Goal: Information Seeking & Learning: Learn about a topic

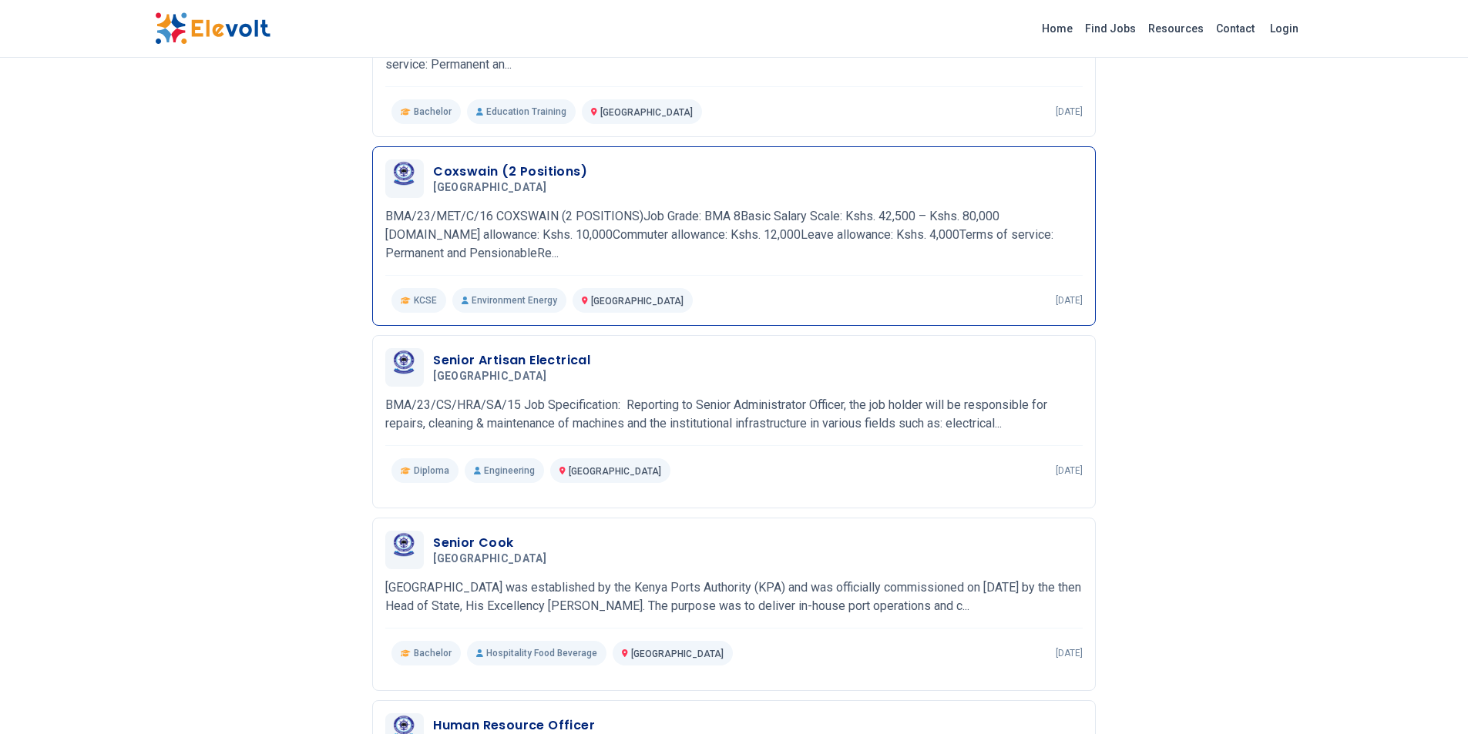
scroll to position [308, 0]
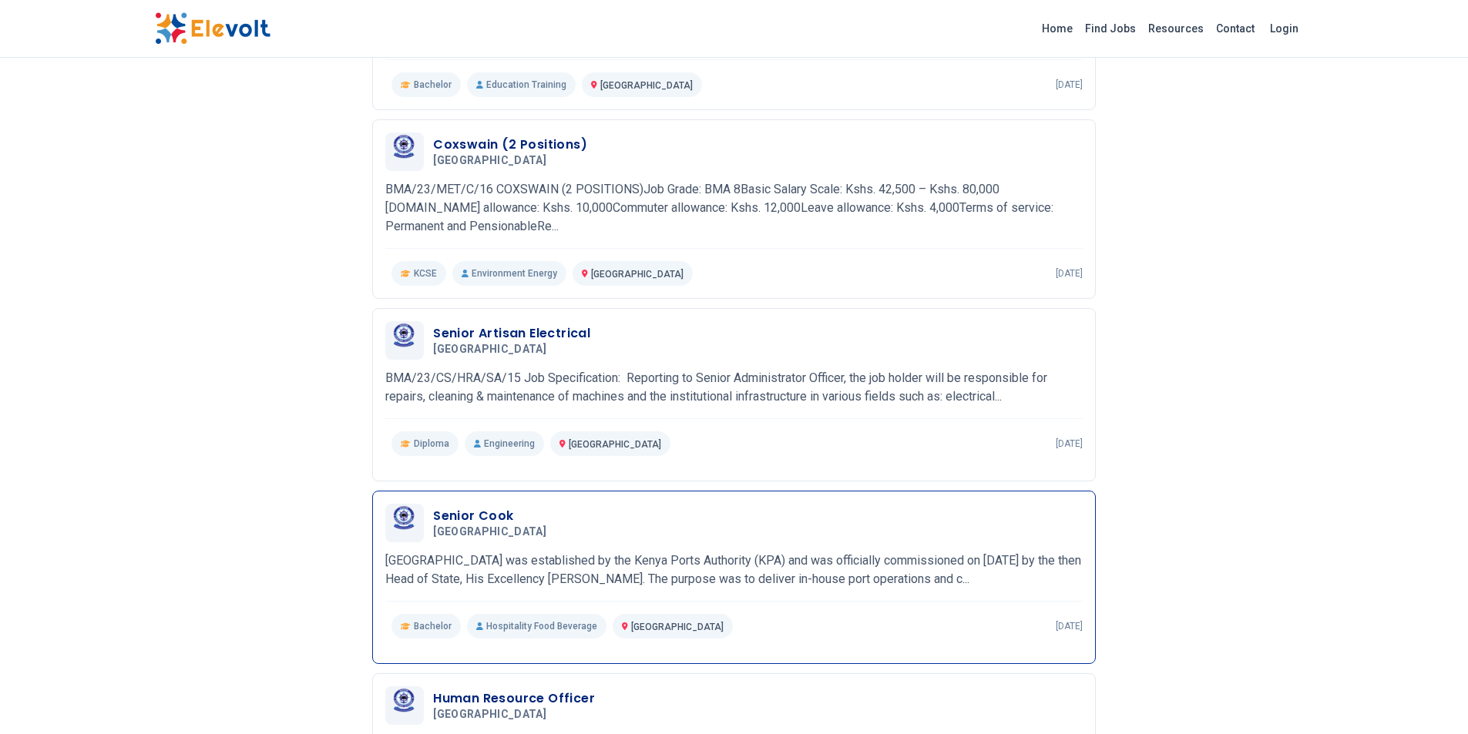
click at [546, 526] on span "[GEOGRAPHIC_DATA]" at bounding box center [489, 533] width 113 height 14
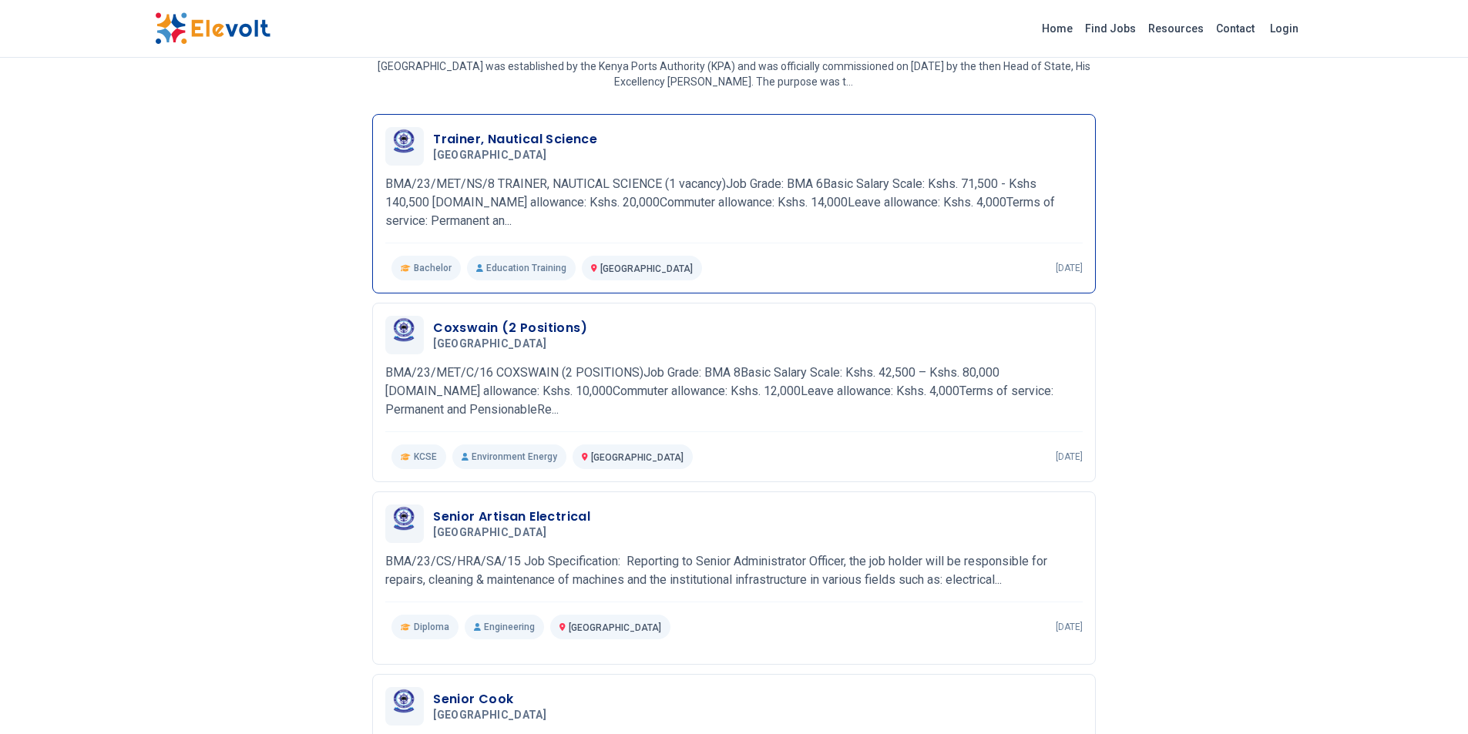
scroll to position [77, 0]
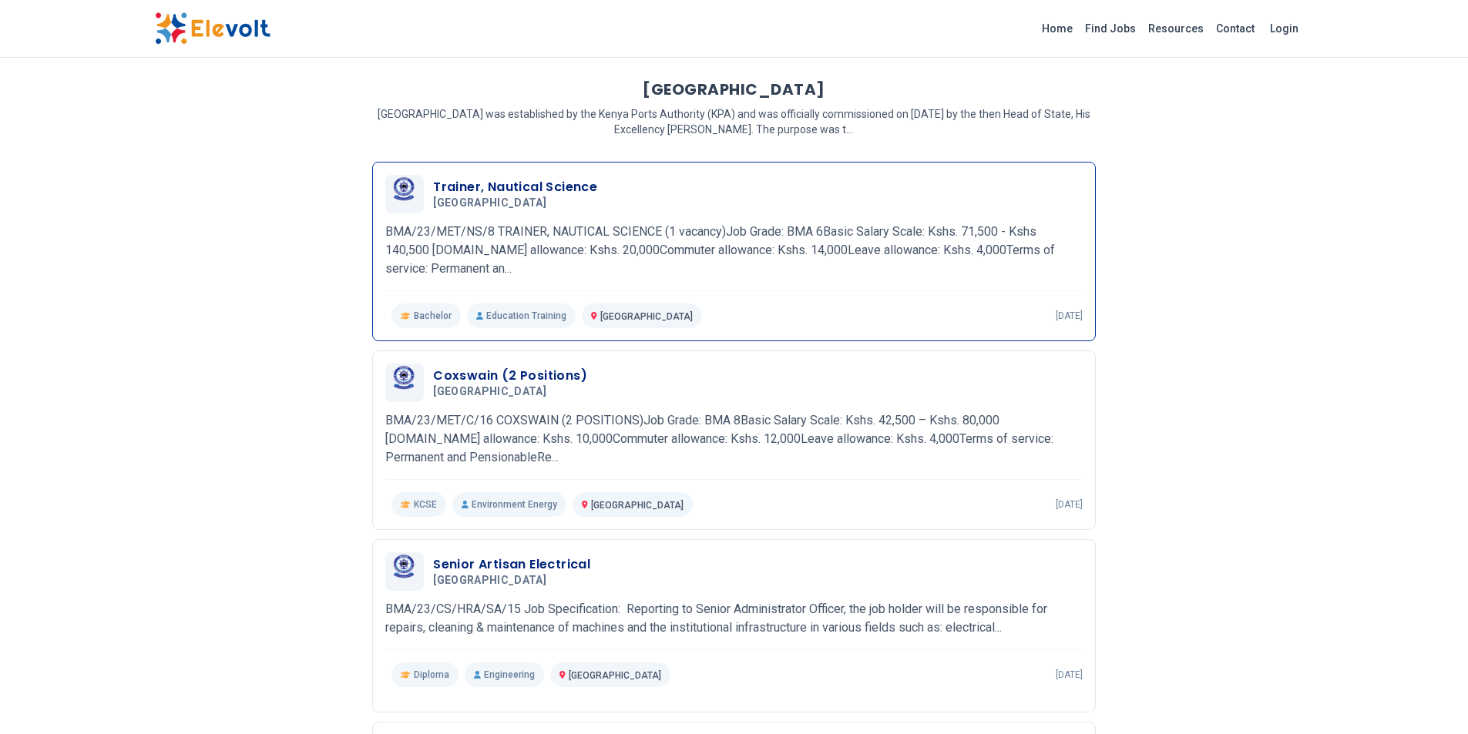
click at [496, 208] on span "Bandari Maritime Academy" at bounding box center [489, 204] width 113 height 14
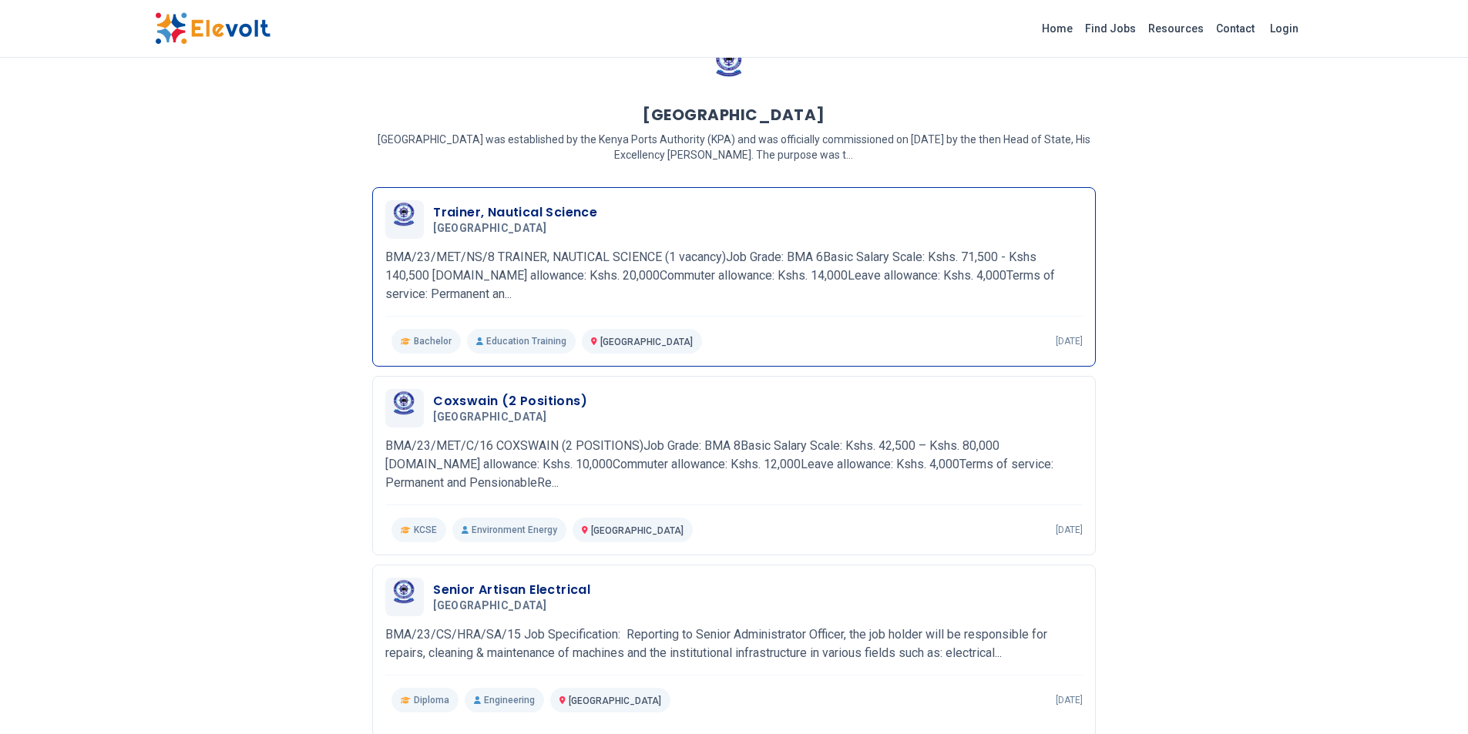
scroll to position [77, 0]
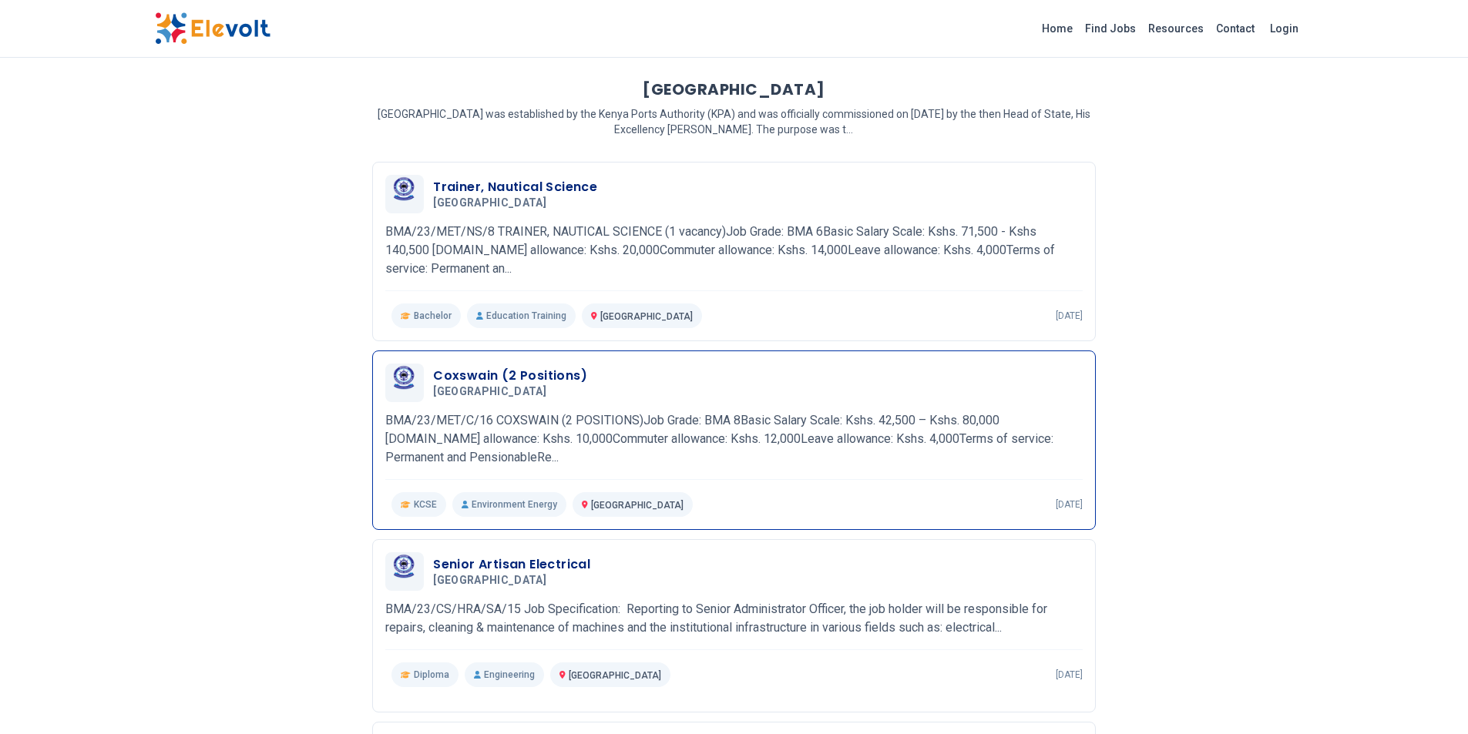
click at [527, 373] on h3 "Coxswain (2 Positions)" at bounding box center [510, 376] width 154 height 18
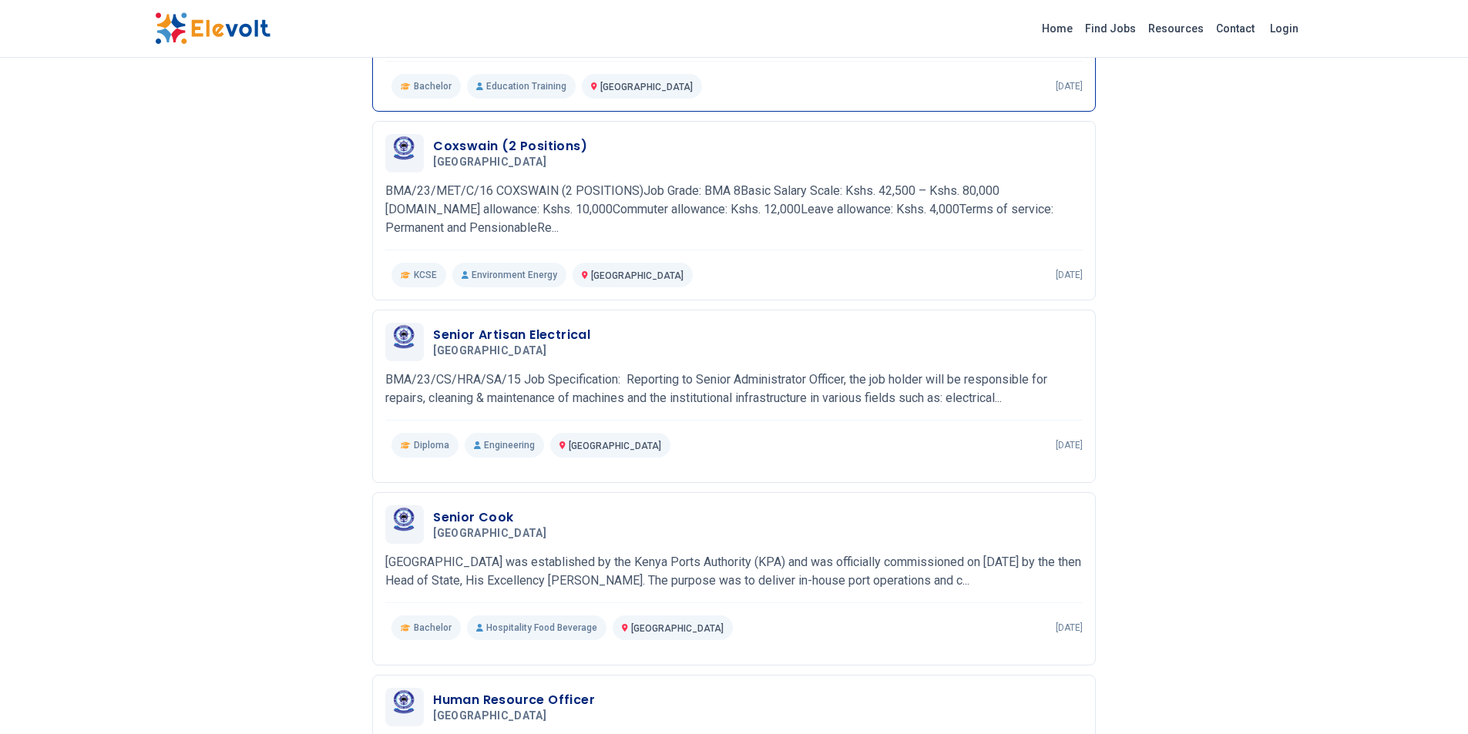
scroll to position [308, 0]
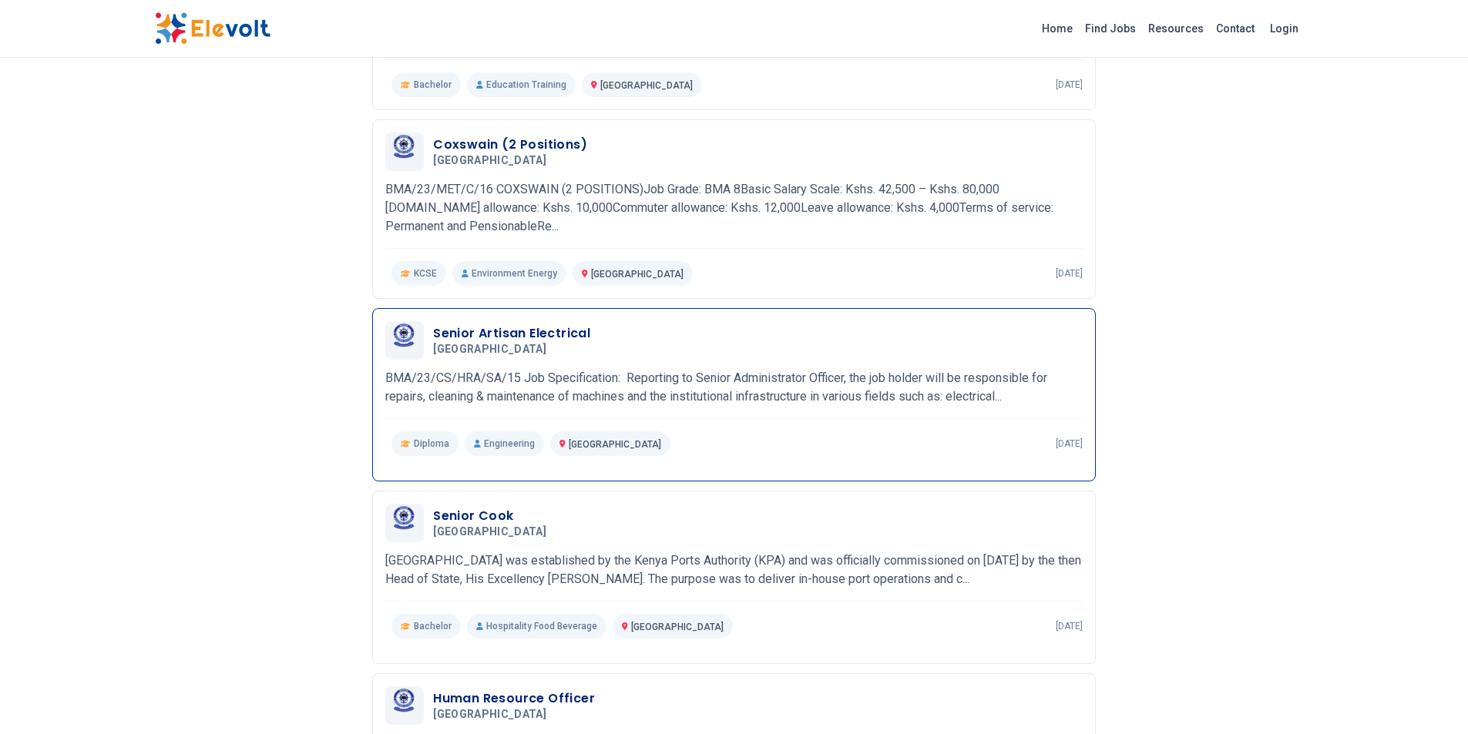
click at [594, 339] on div "Senior Artisan Electrical Bandari Maritime Academy 08/16/2023 09/15/2023" at bounding box center [758, 340] width 650 height 32
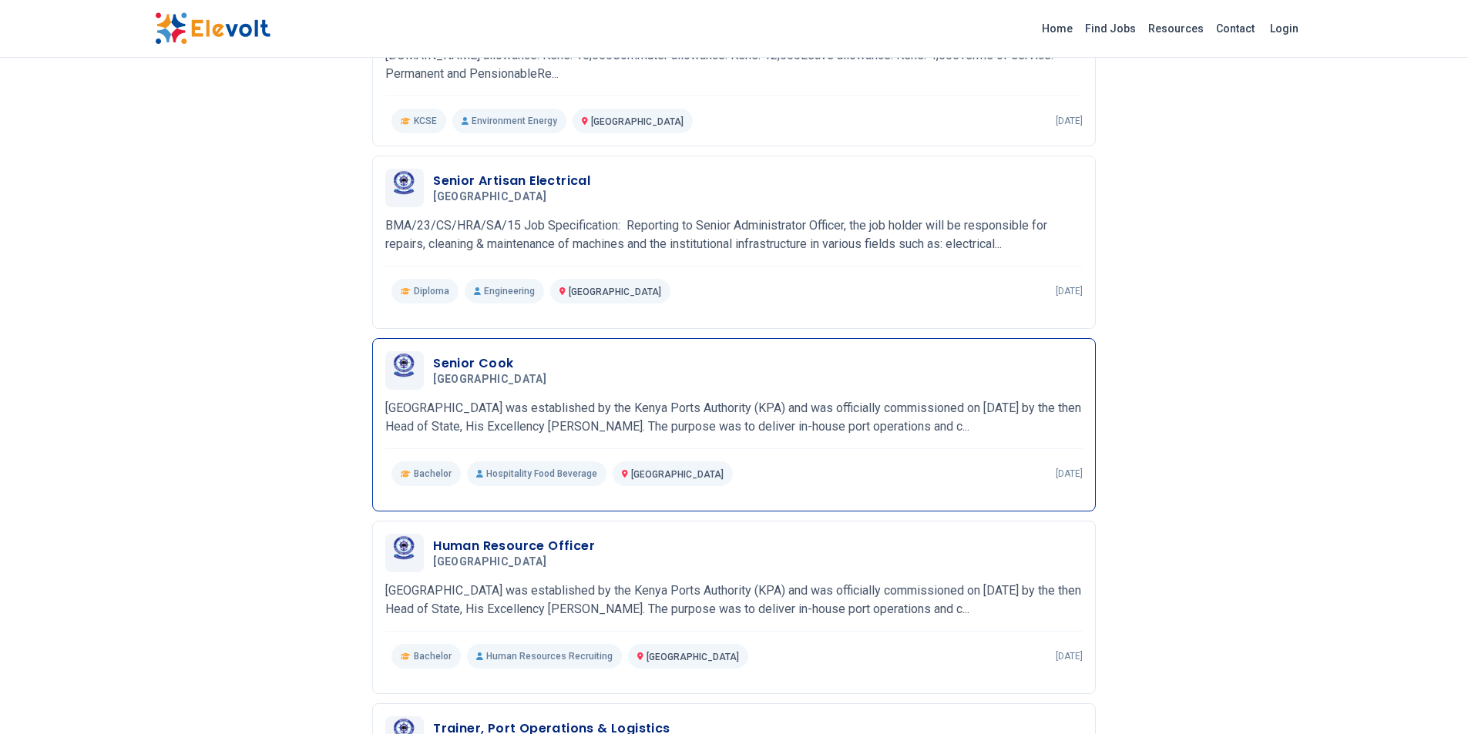
scroll to position [462, 0]
click at [610, 562] on div "Human Resource Officer Bandari Maritime Academy 08/16/2023 09/15/2023" at bounding box center [758, 552] width 650 height 32
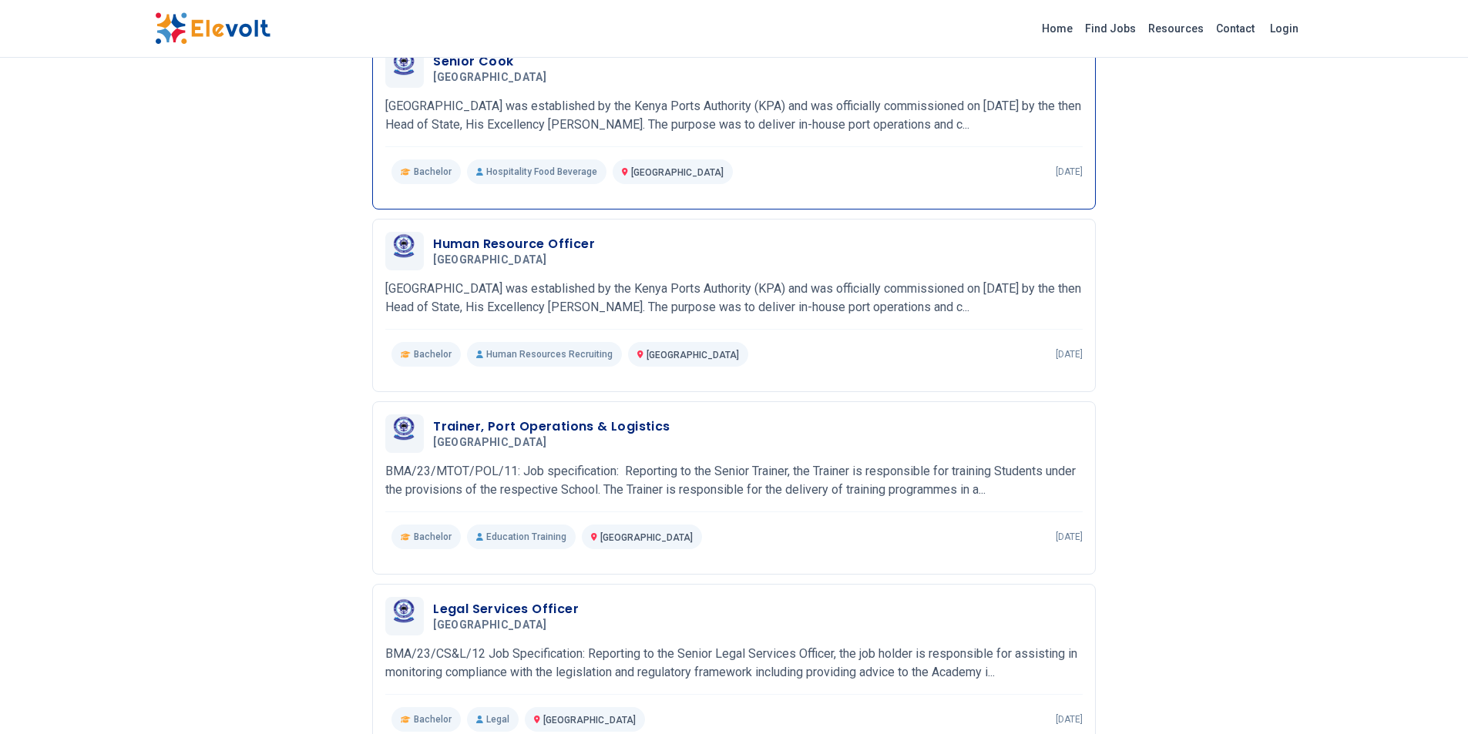
scroll to position [771, 0]
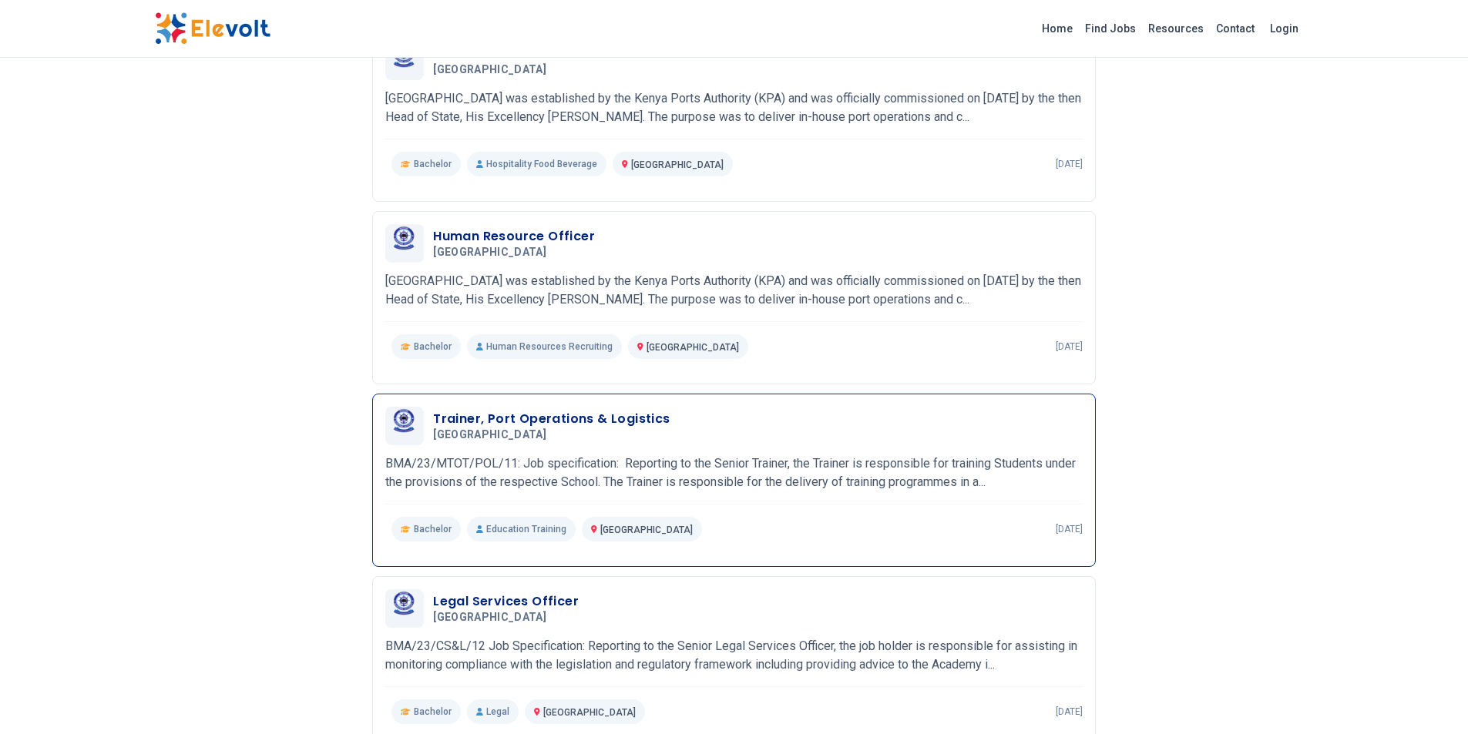
click at [512, 418] on h3 "Trainer, Port Operations & Logistics" at bounding box center [551, 419] width 237 height 18
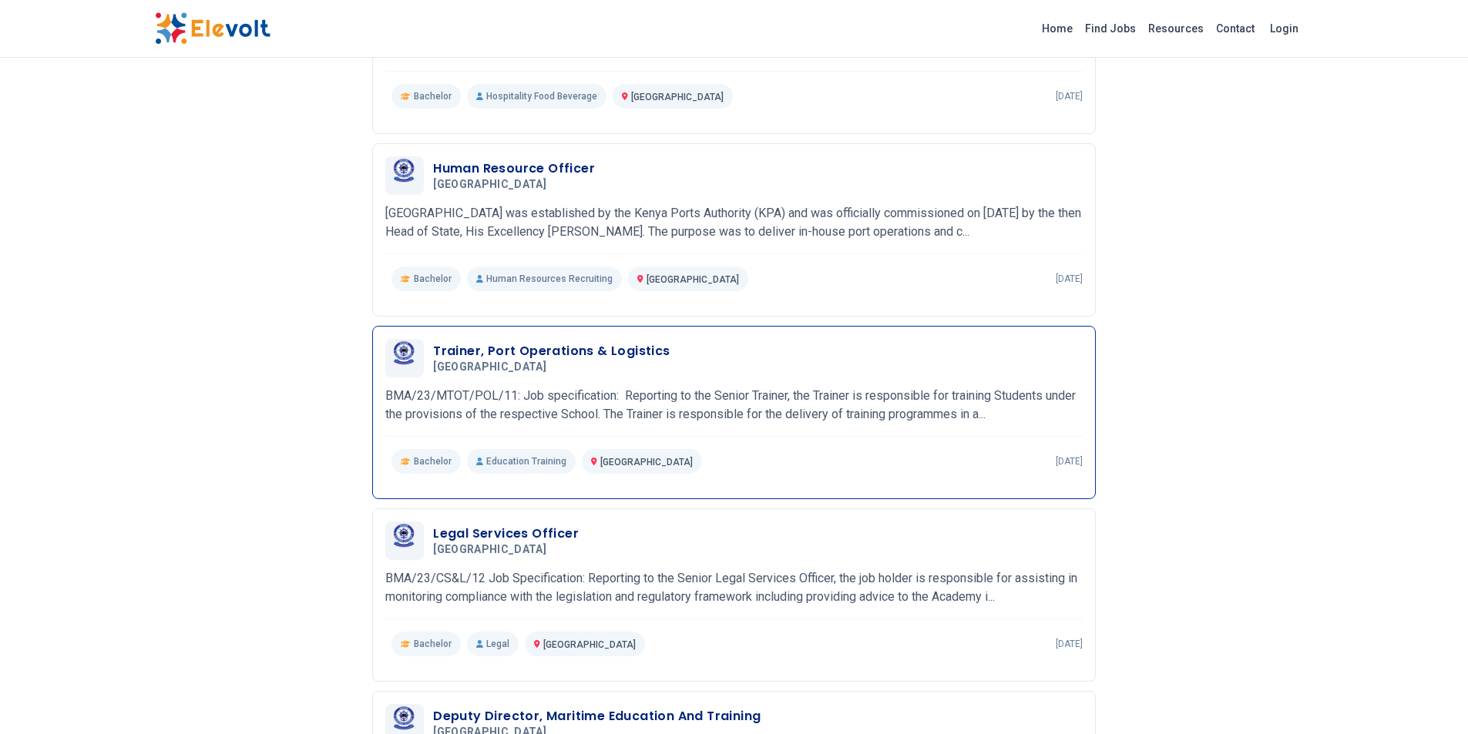
scroll to position [848, 0]
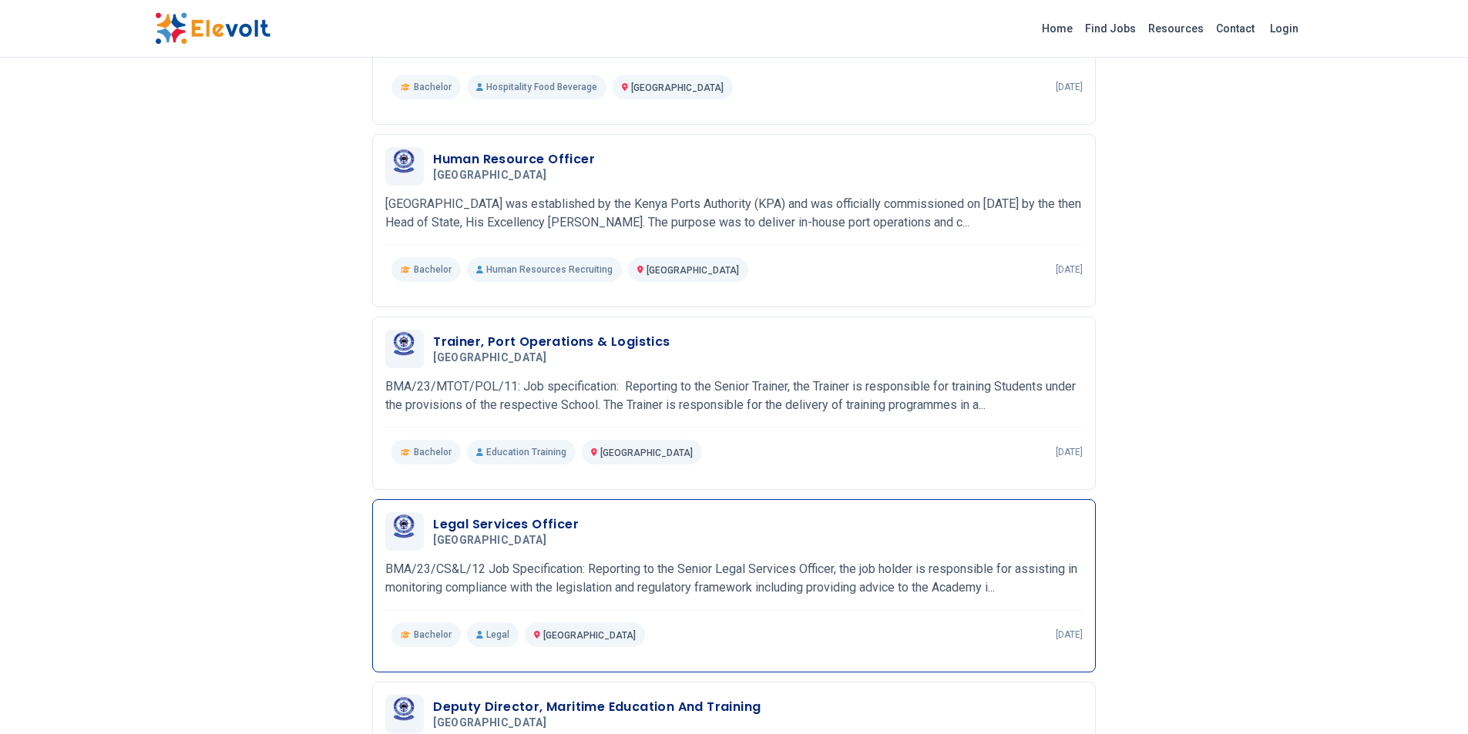
click at [566, 524] on h3 "Legal Services Officer" at bounding box center [506, 525] width 146 height 18
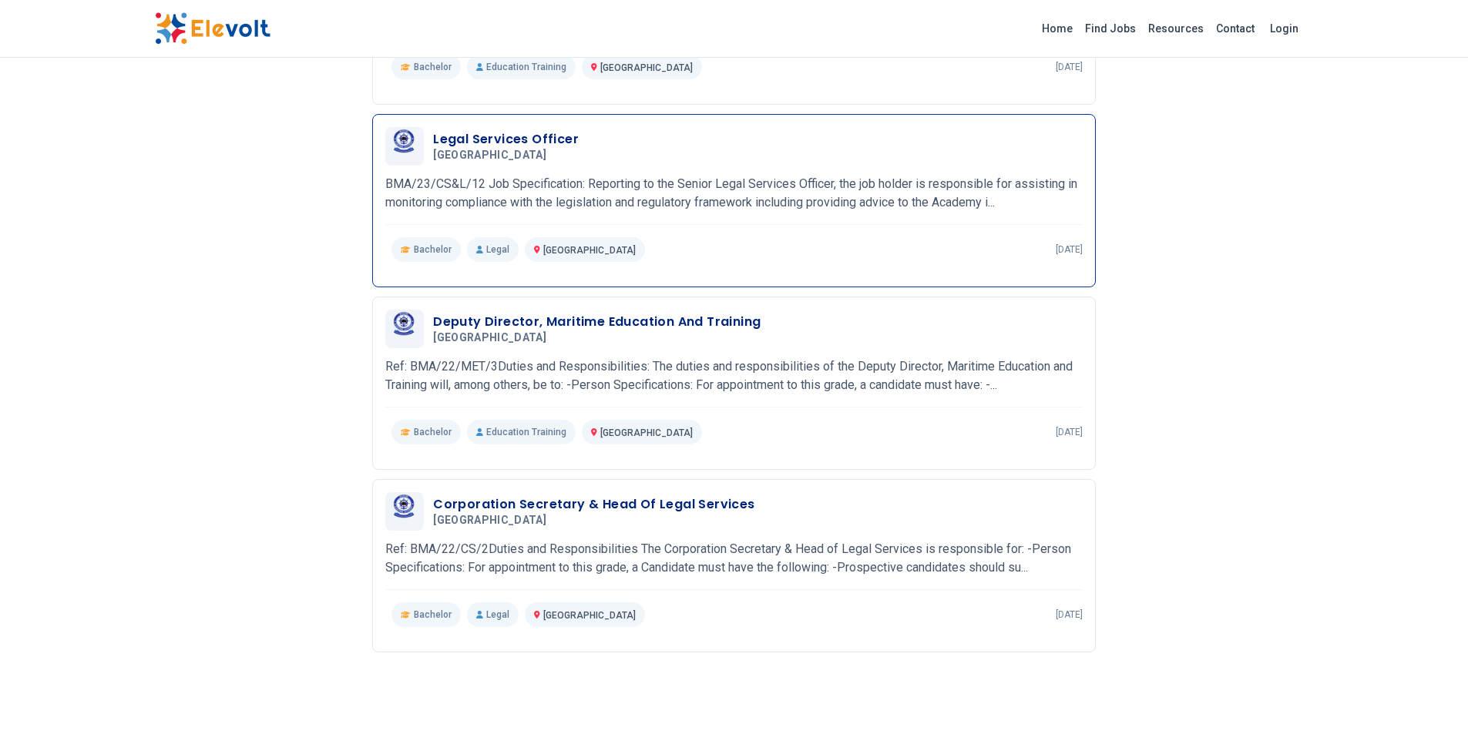
scroll to position [1310, 0]
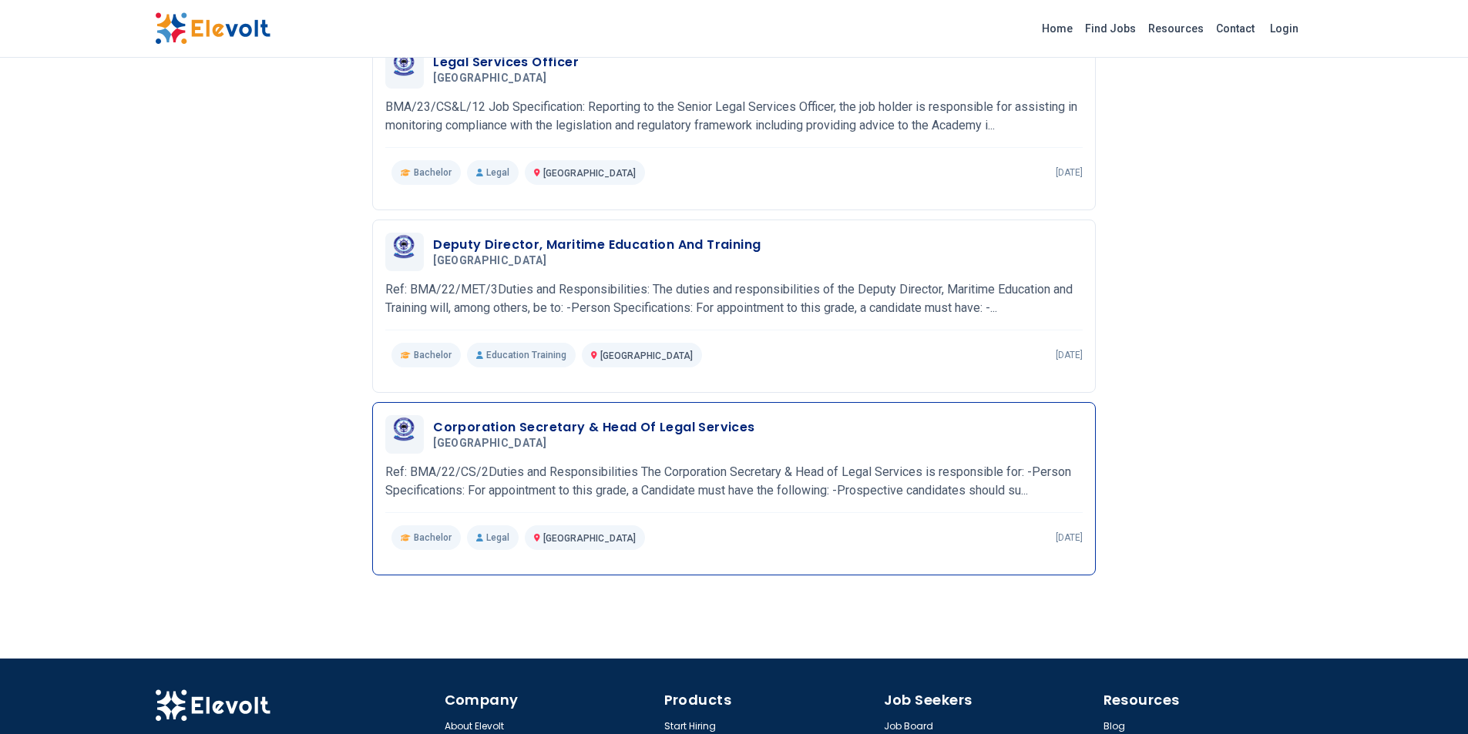
click at [652, 430] on h3 "Corporation Secretary & Head Of Legal Services" at bounding box center [593, 427] width 321 height 18
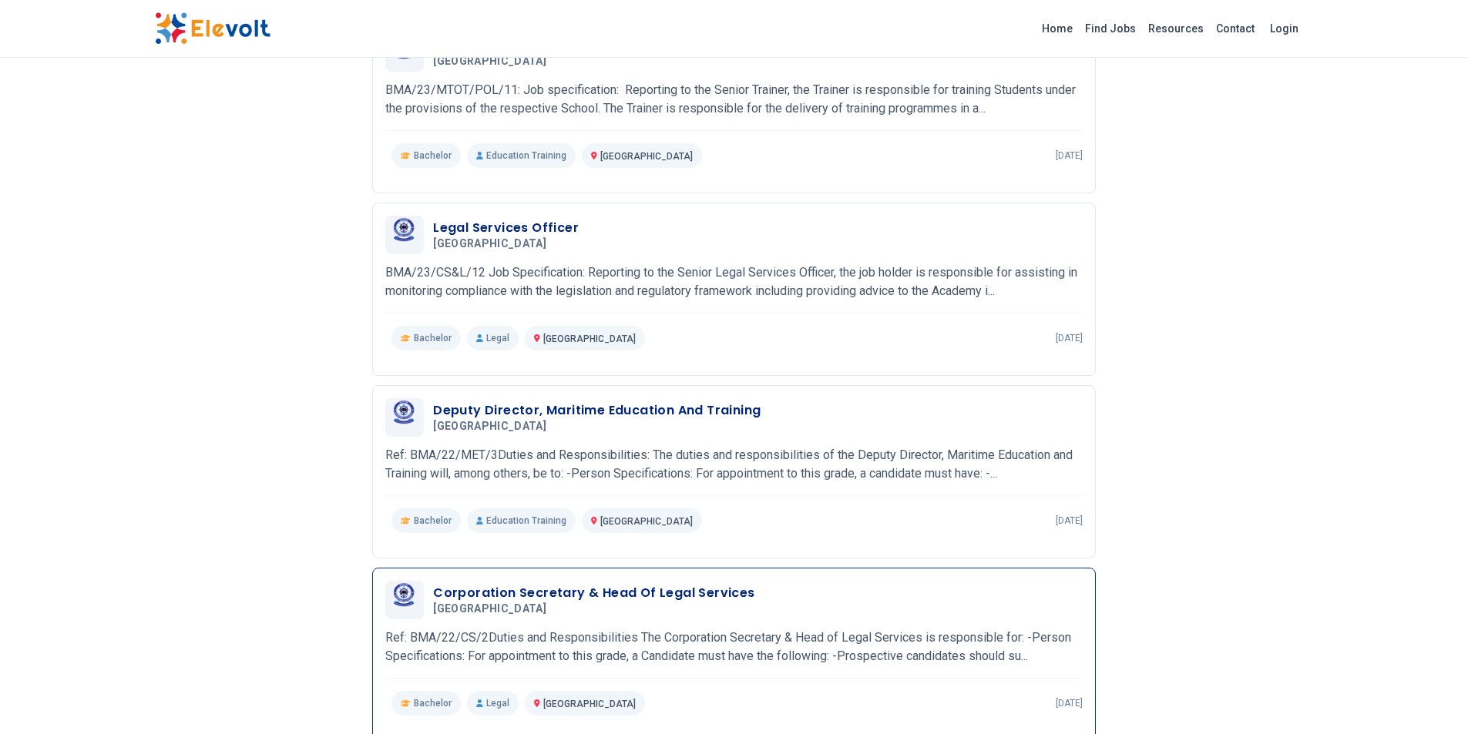
scroll to position [1144, 0]
click at [539, 418] on h3 "Deputy Director, Maritime Education And Training" at bounding box center [597, 411] width 328 height 18
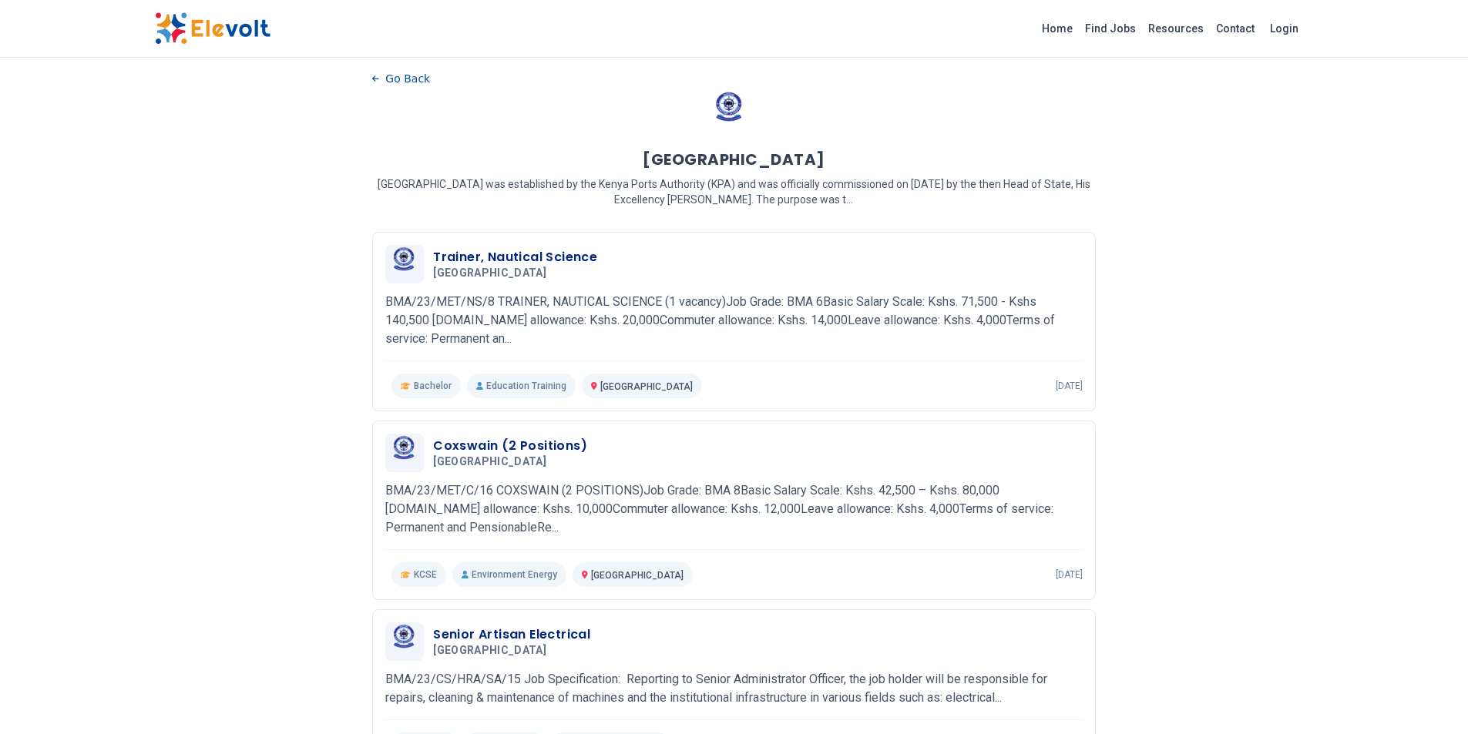
scroll to position [0, 0]
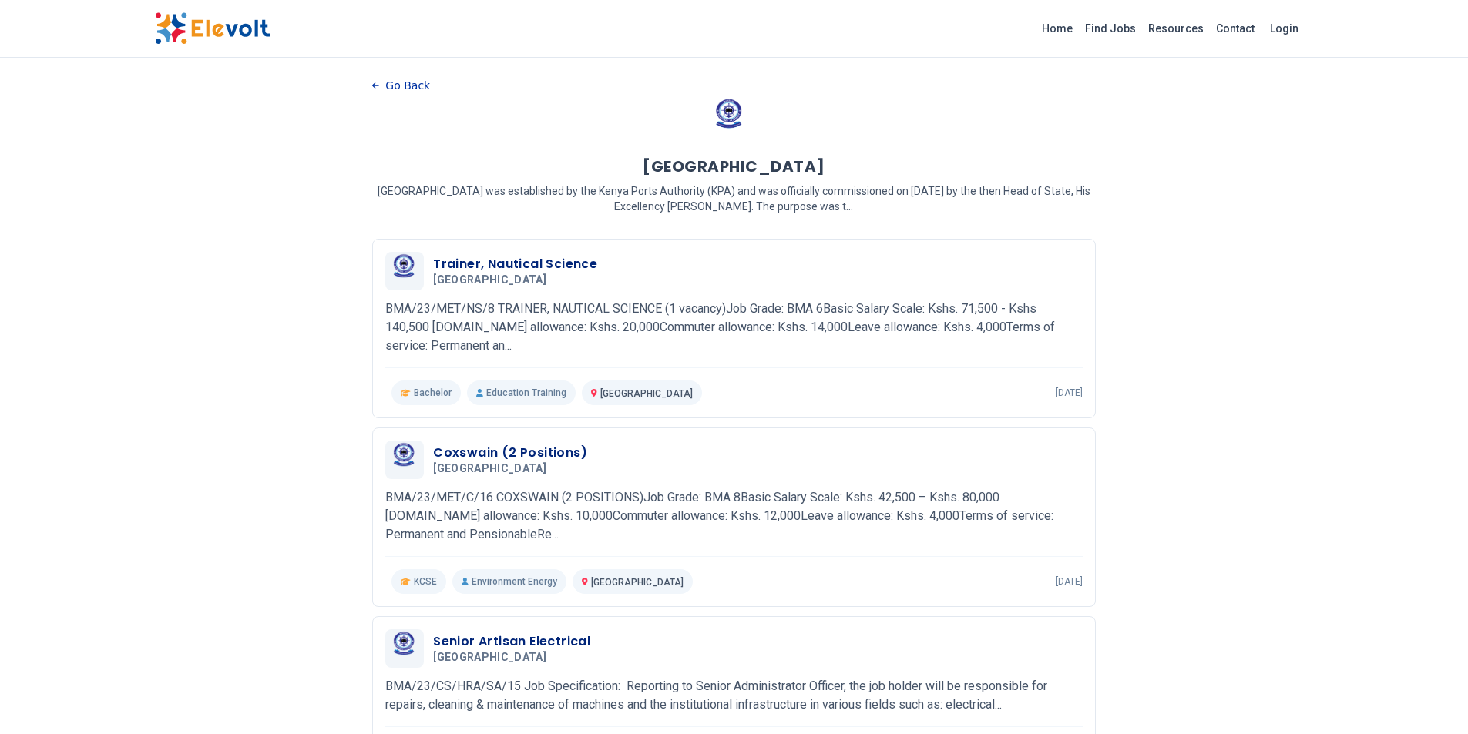
click at [373, 88] on icon "button" at bounding box center [375, 86] width 7 height 8
click at [376, 82] on icon "button" at bounding box center [375, 86] width 7 height 8
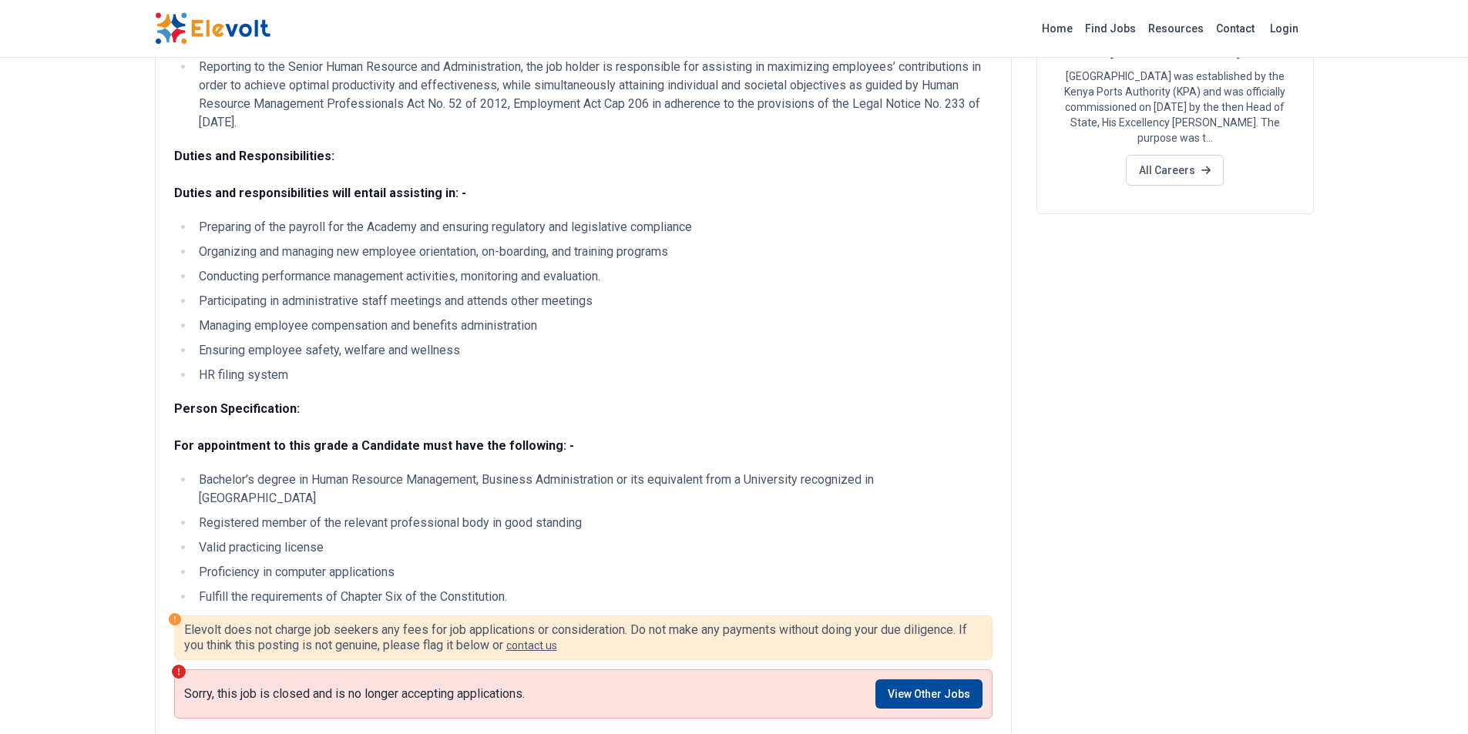
scroll to position [231, 0]
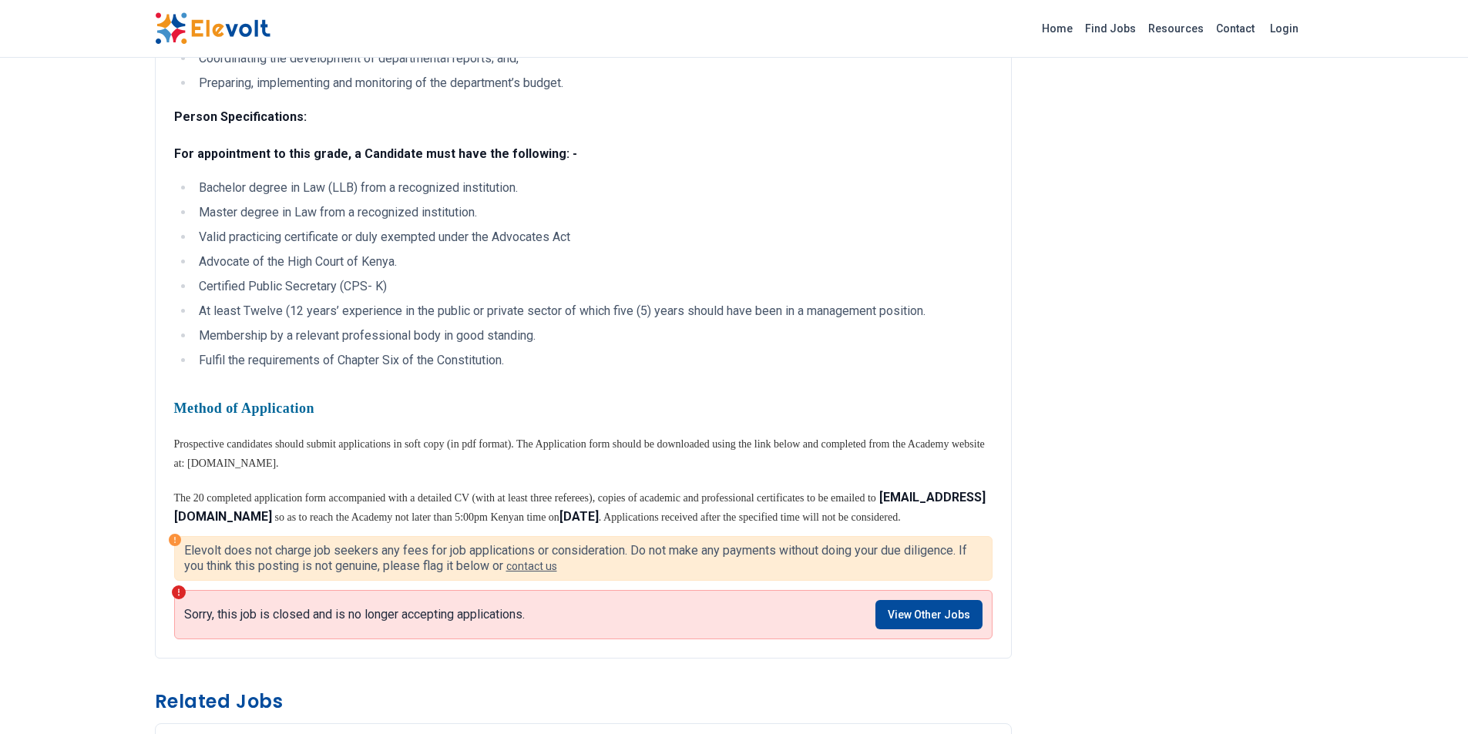
scroll to position [385, 0]
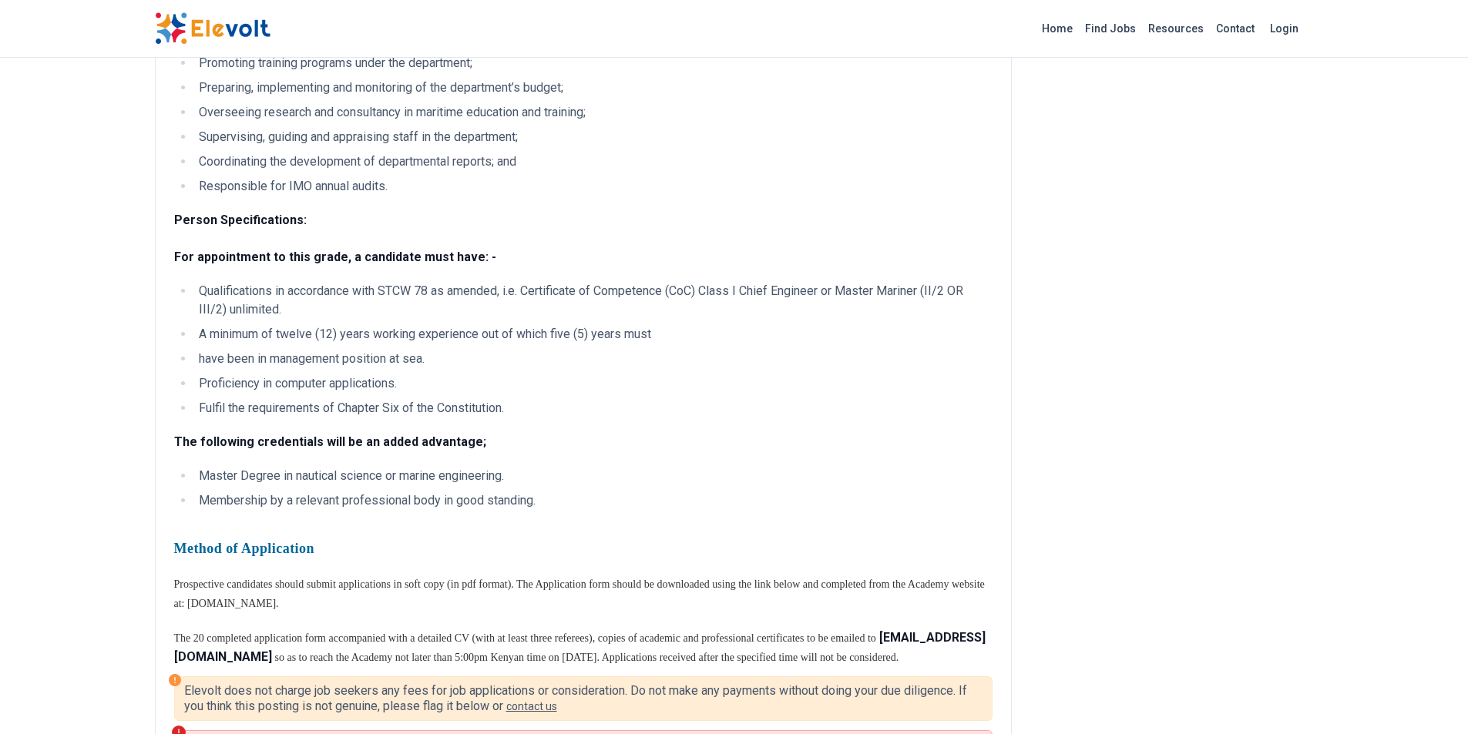
scroll to position [231, 0]
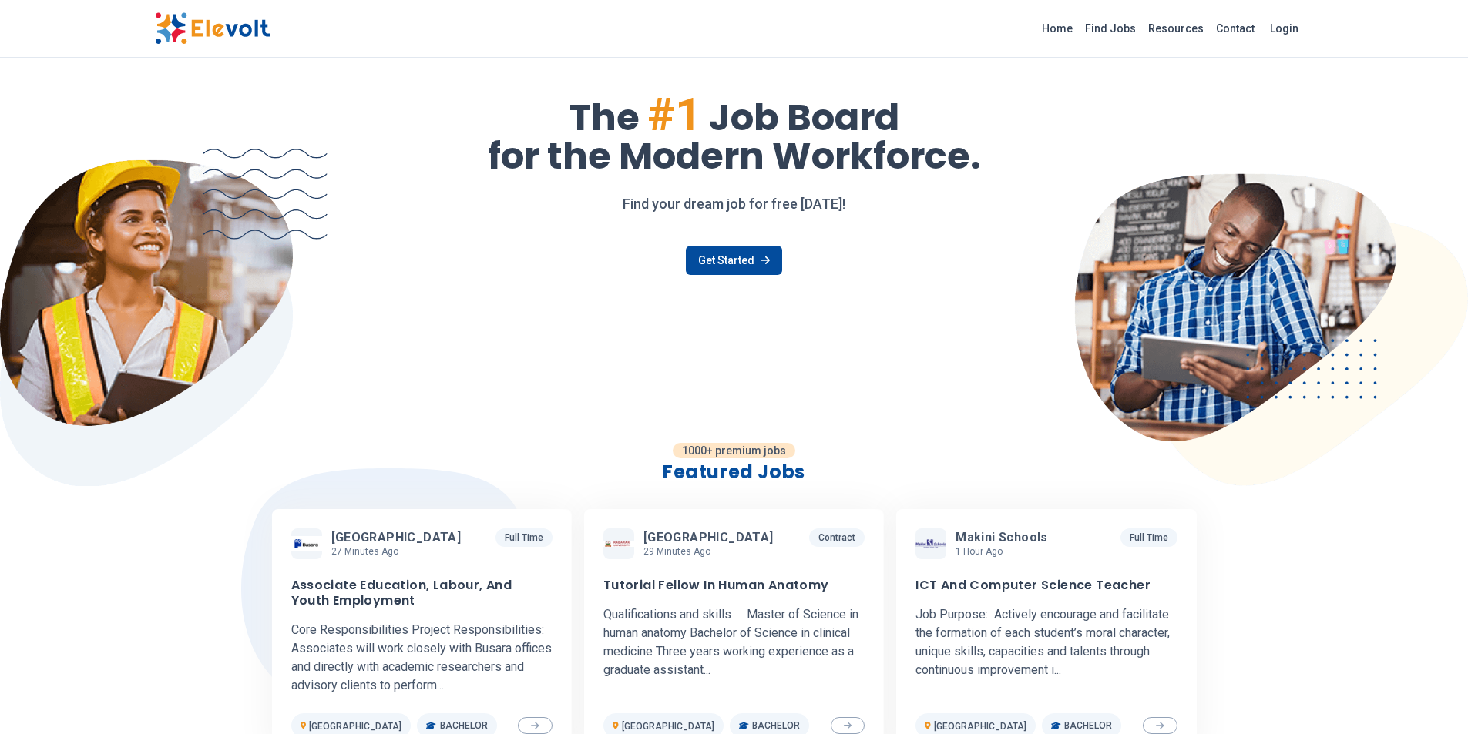
scroll to position [154, 0]
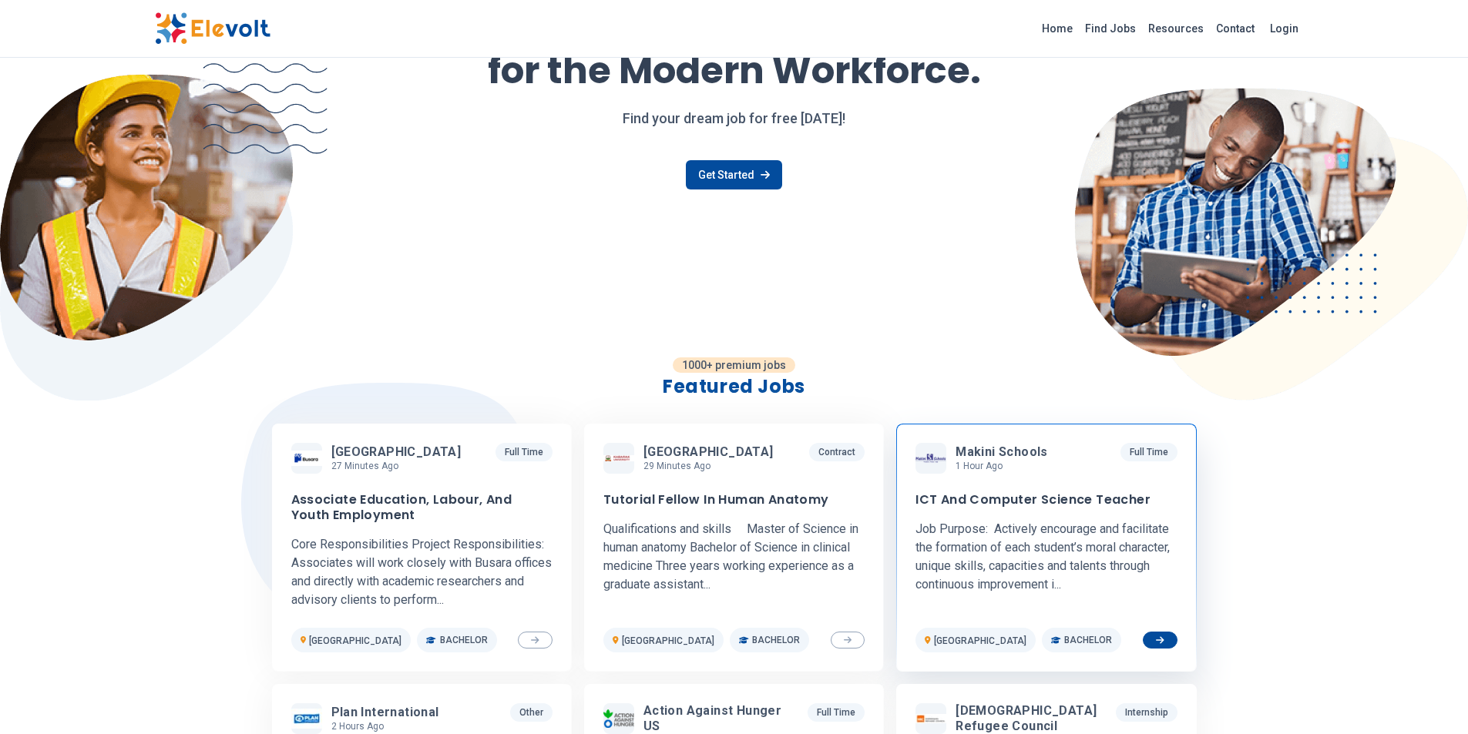
click at [956, 504] on h3 "ICT And Computer Science Teacher" at bounding box center [1033, 499] width 235 height 15
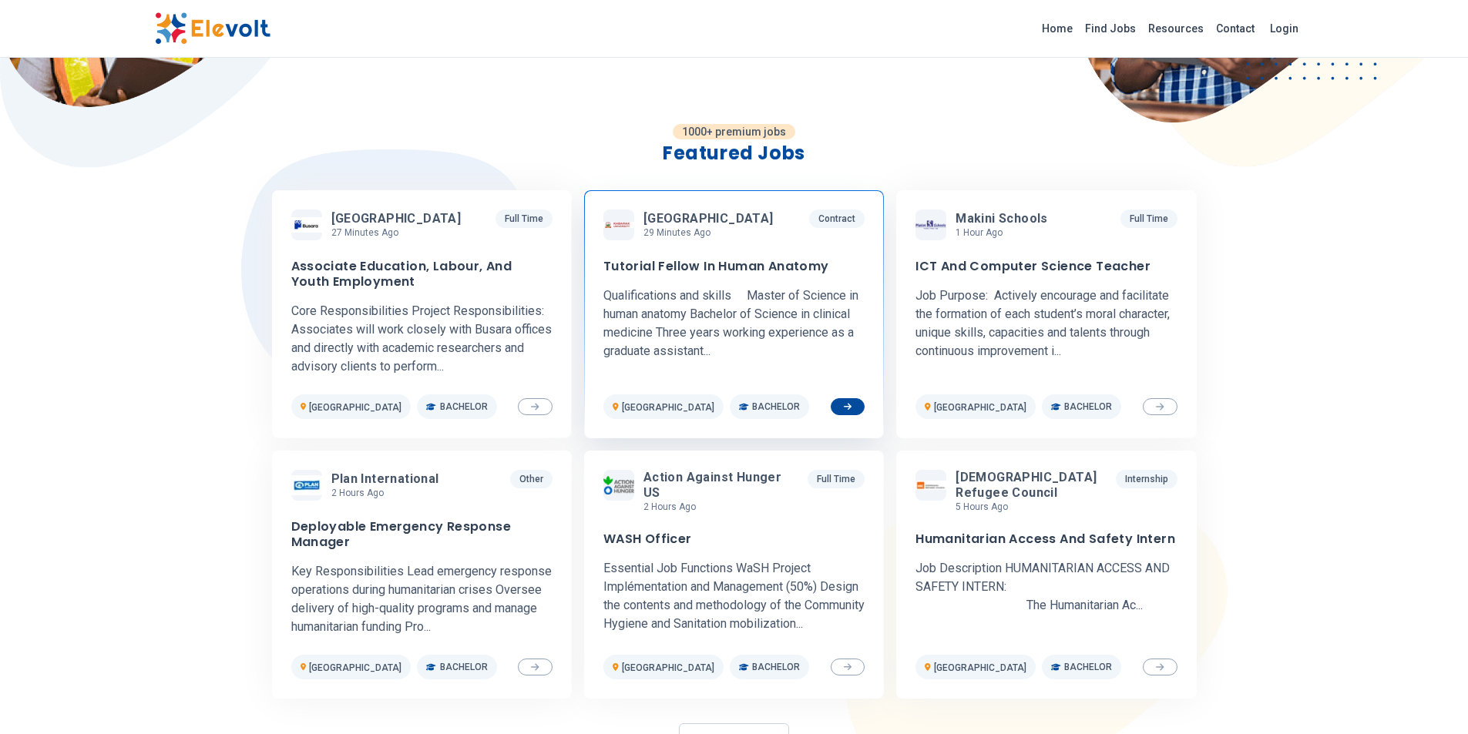
scroll to position [619, 0]
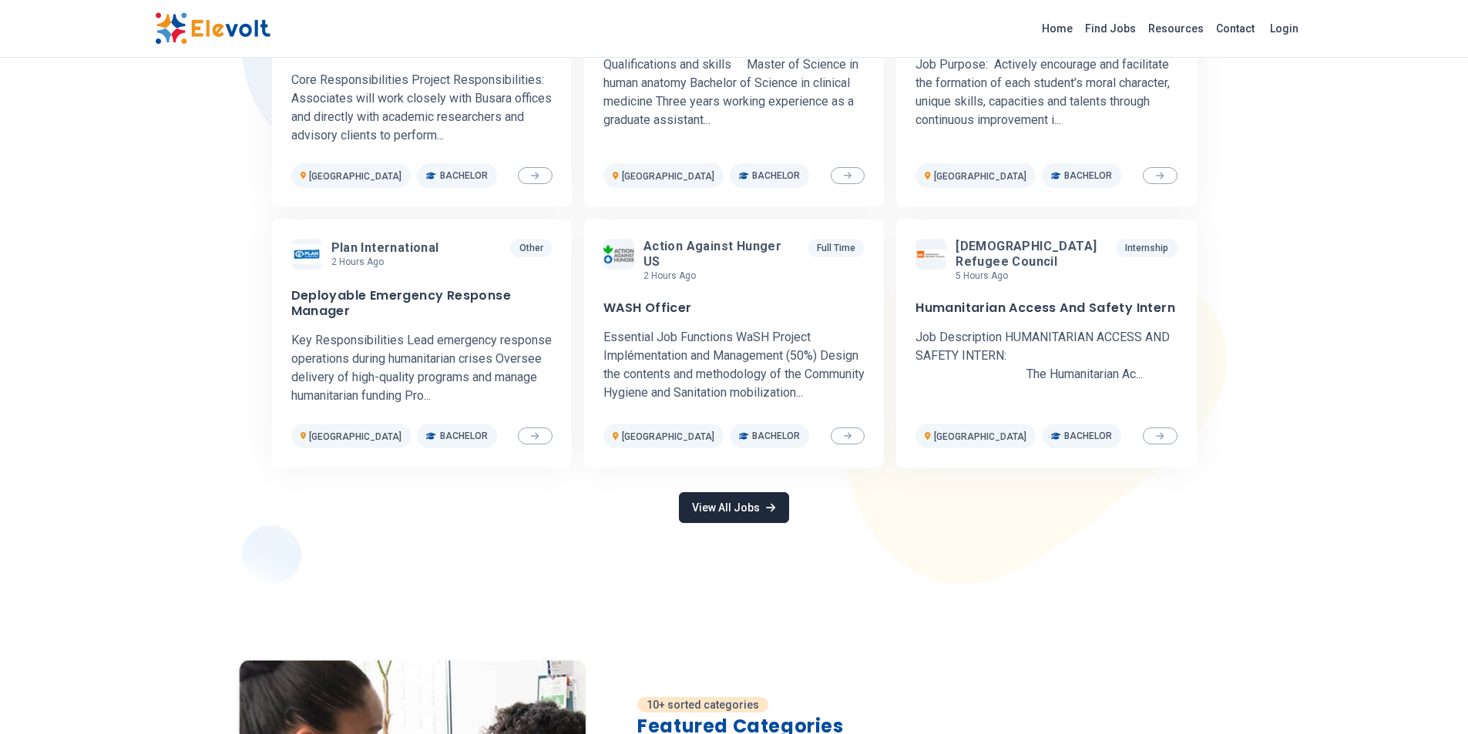
click at [680, 517] on link "View All Jobs" at bounding box center [733, 507] width 109 height 31
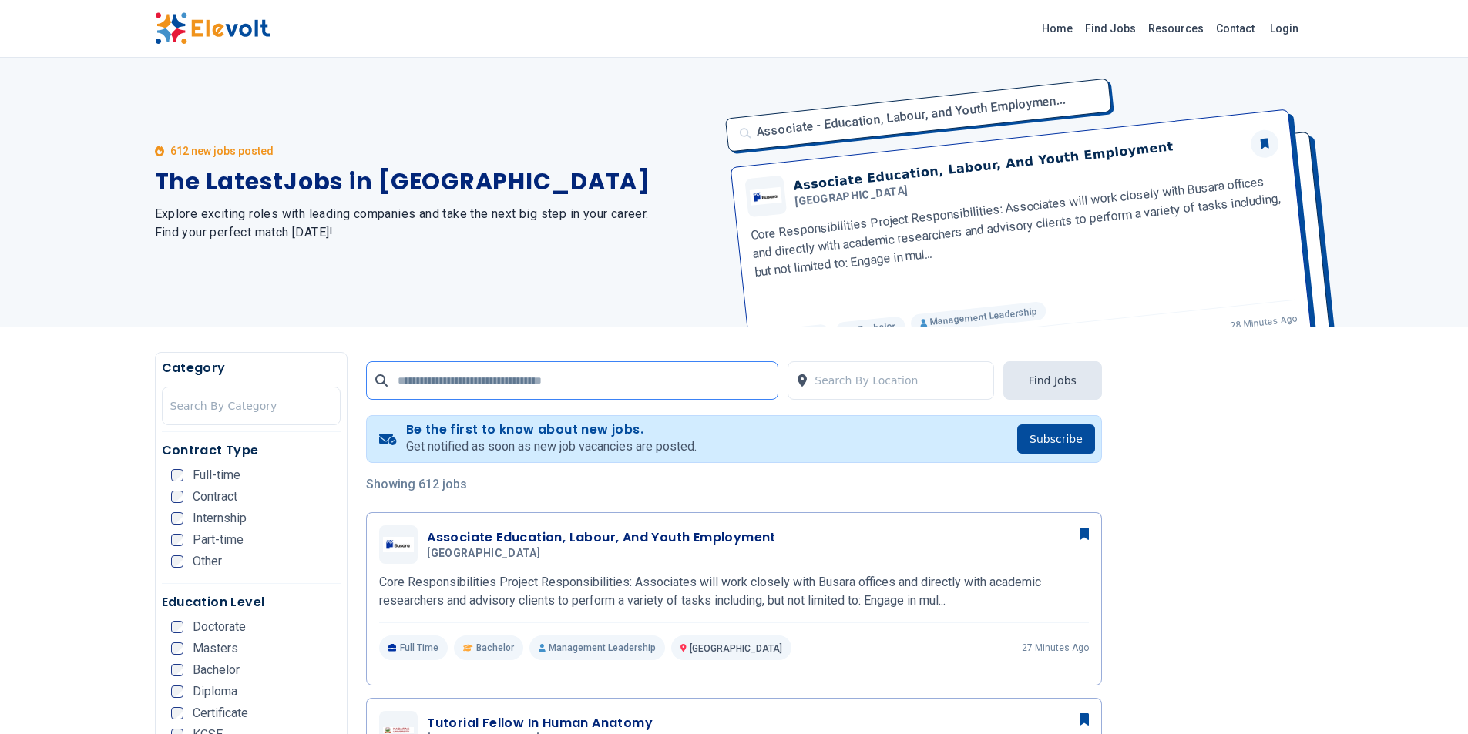
click at [583, 384] on input "text" at bounding box center [572, 380] width 412 height 39
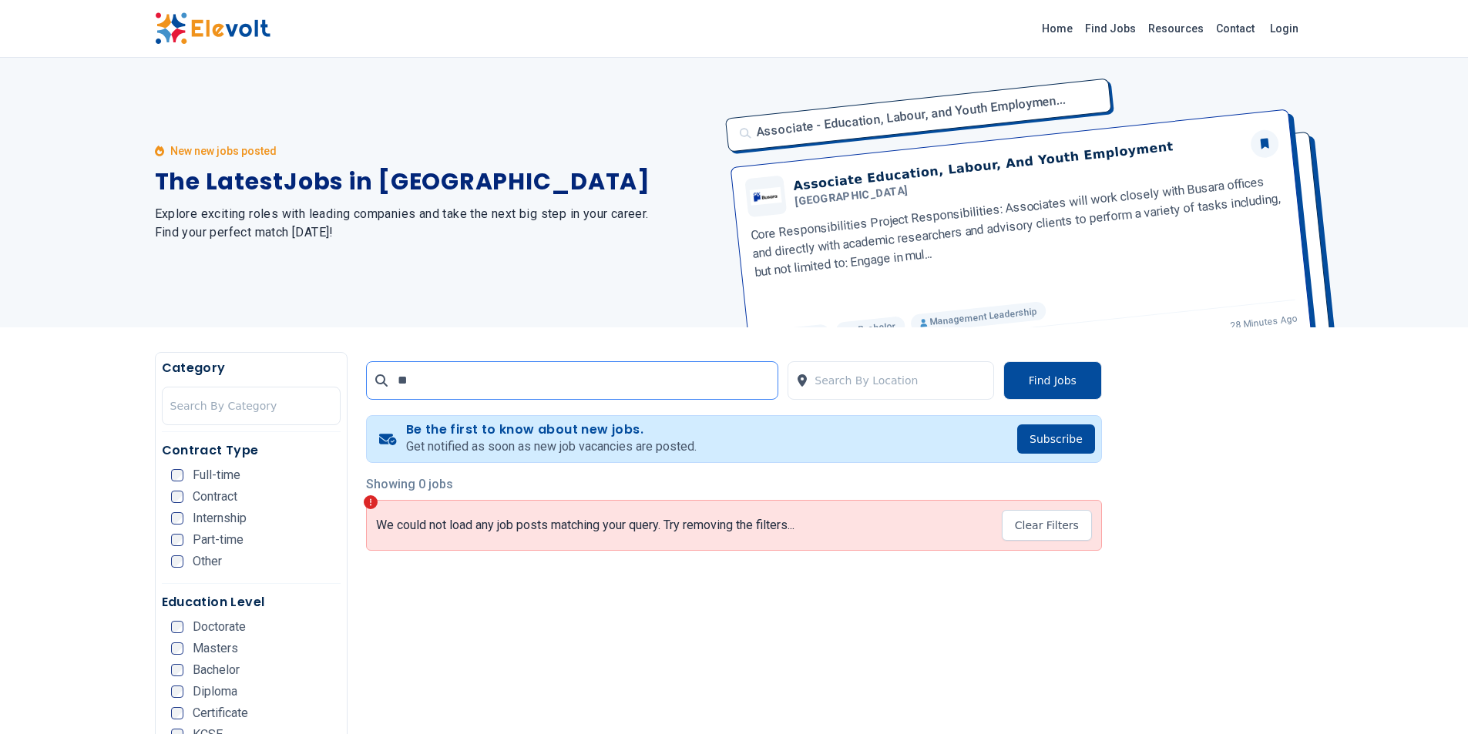
type input "*"
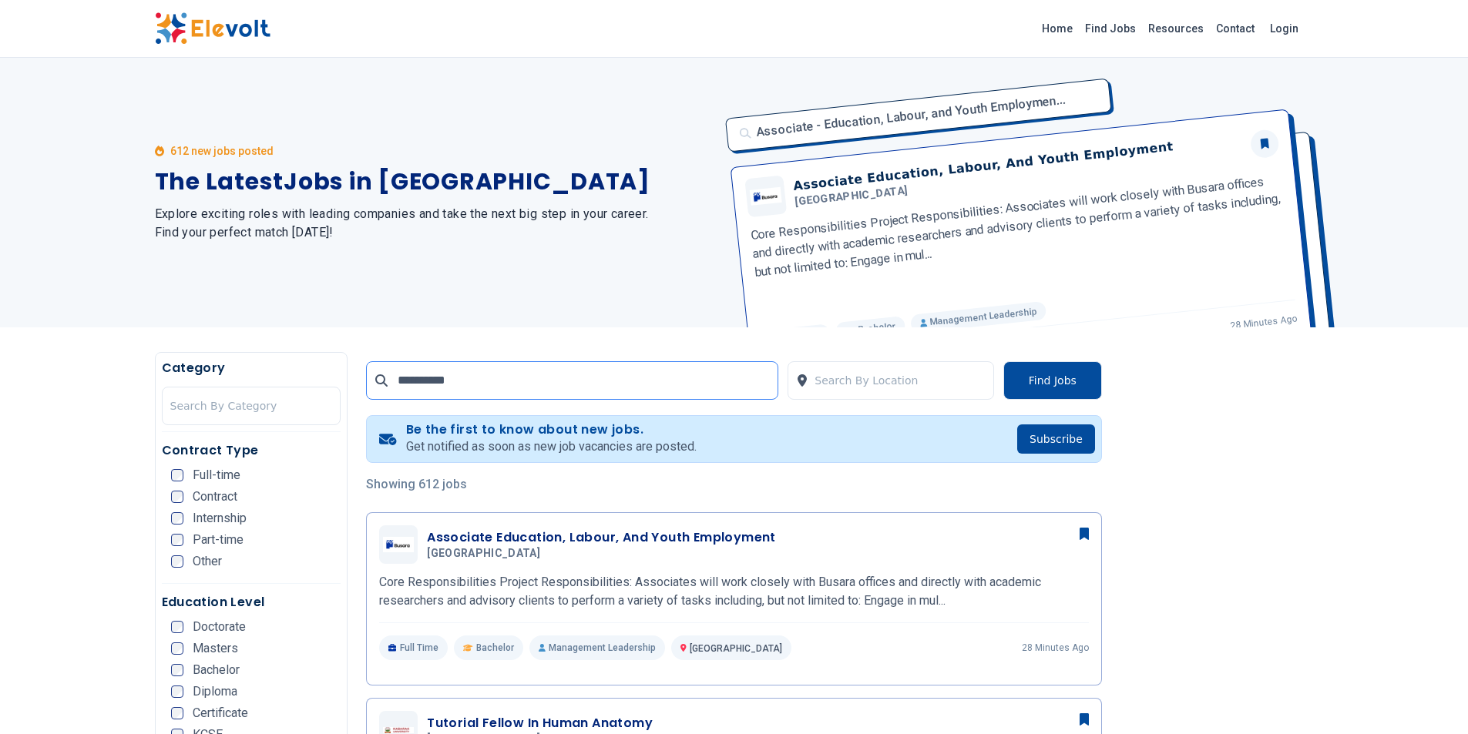
type input "**********"
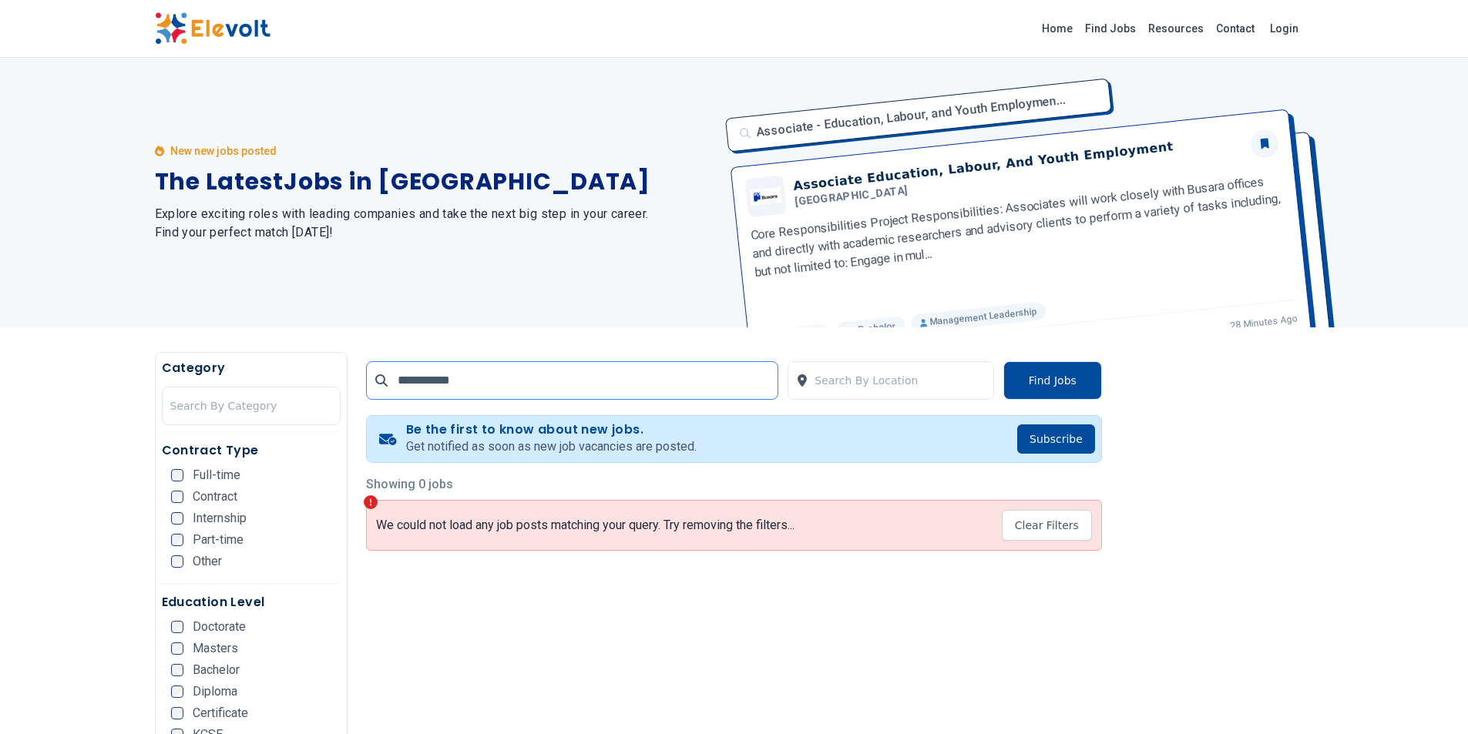
drag, startPoint x: 595, startPoint y: 384, endPoint x: 393, endPoint y: 358, distance: 203.6
click at [393, 358] on div "**********" at bounding box center [734, 377] width 736 height 51
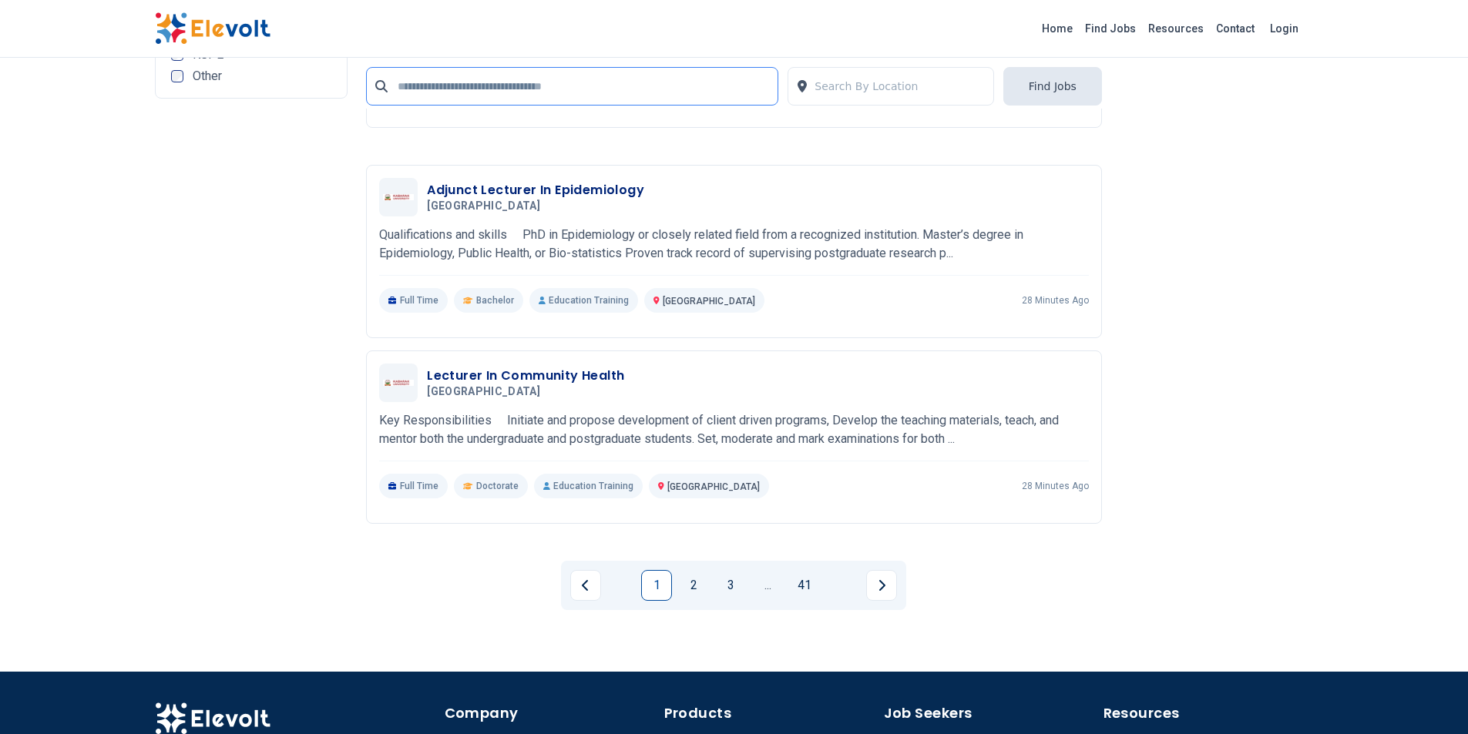
scroll to position [2851, 0]
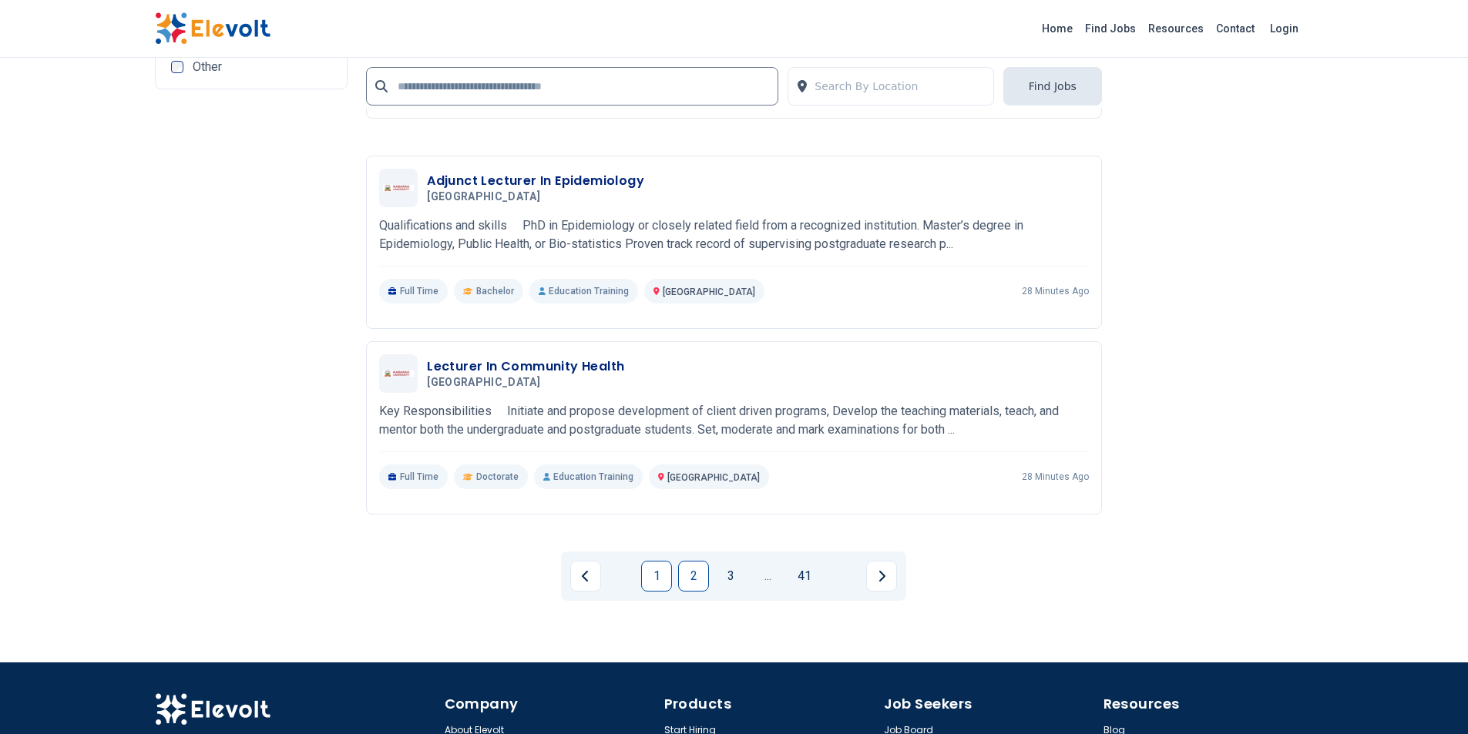
click at [704, 563] on link "2" at bounding box center [693, 576] width 31 height 31
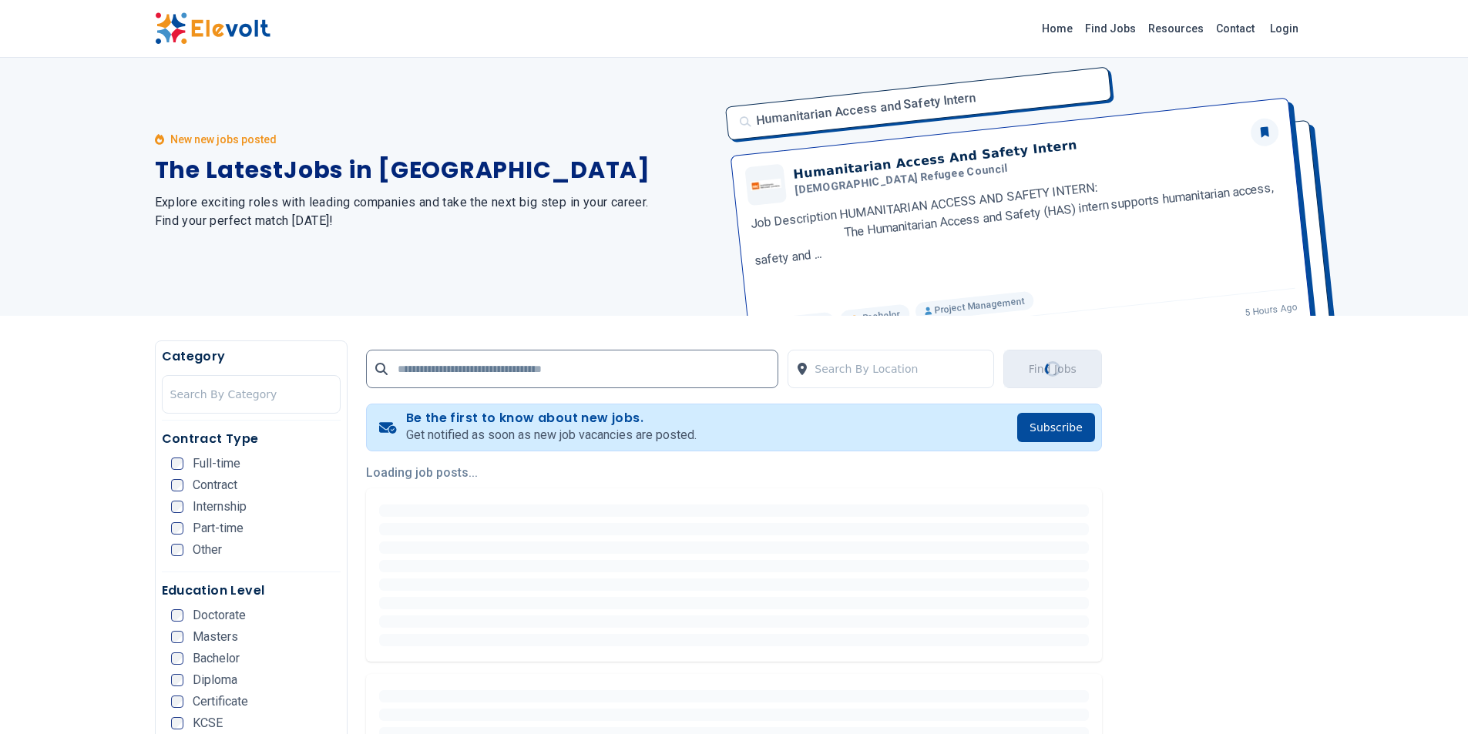
scroll to position [0, 0]
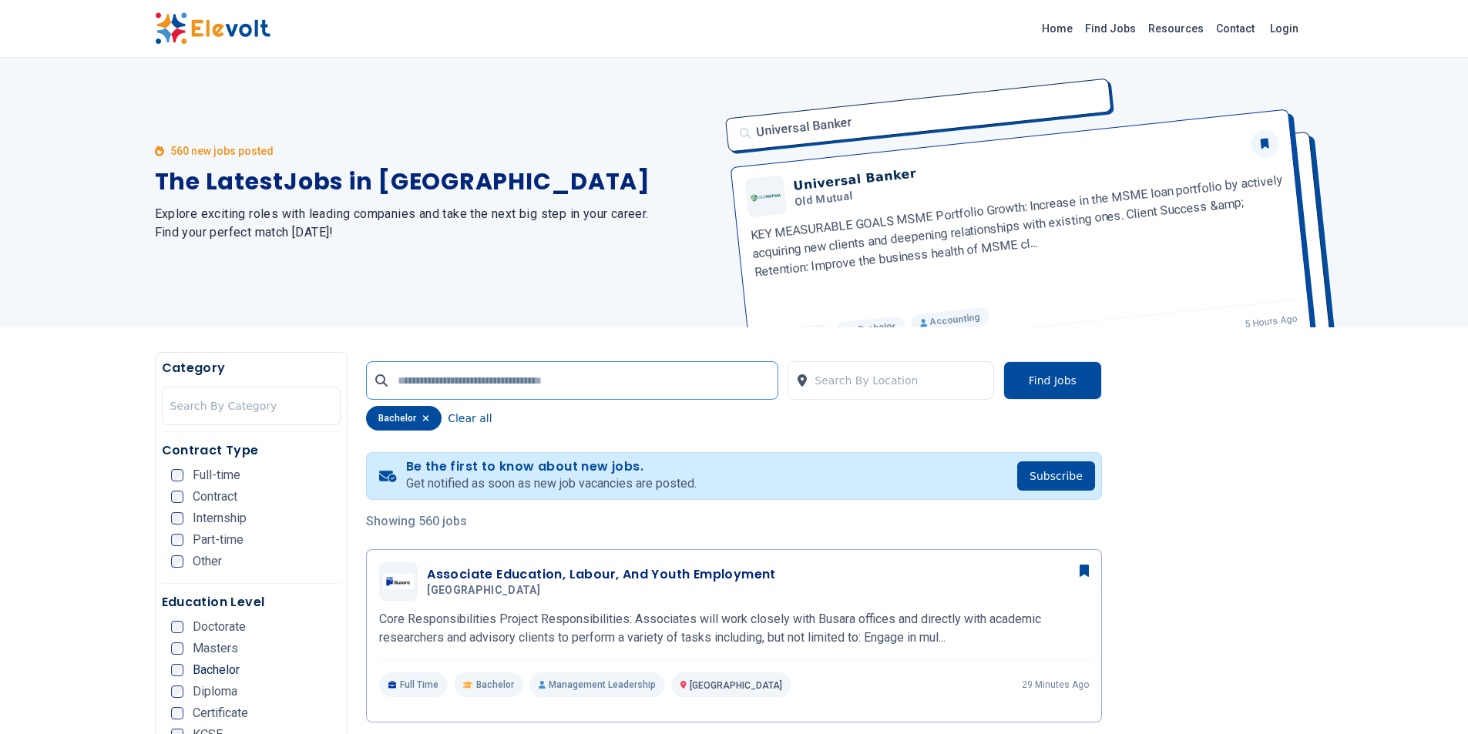
click at [587, 391] on input "text" at bounding box center [572, 380] width 412 height 39
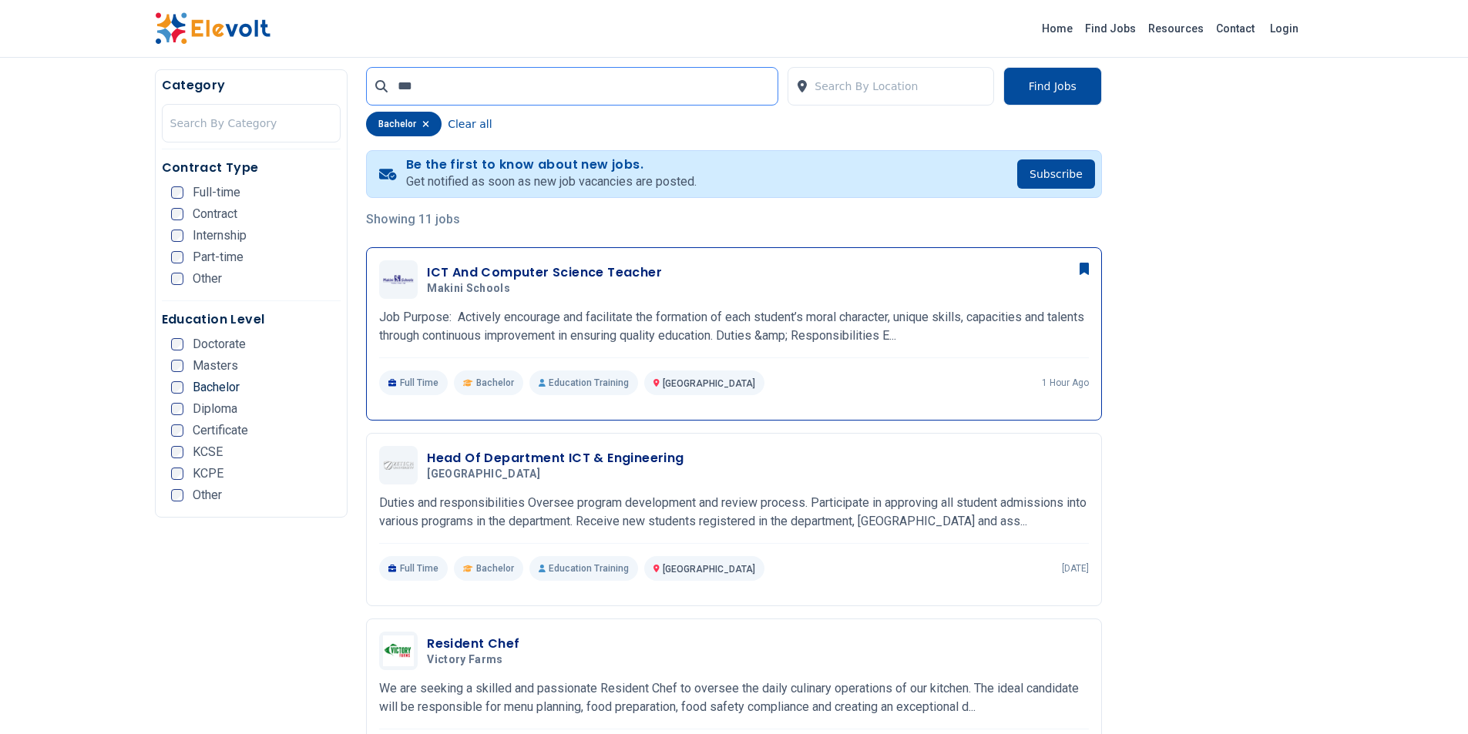
scroll to position [308, 0]
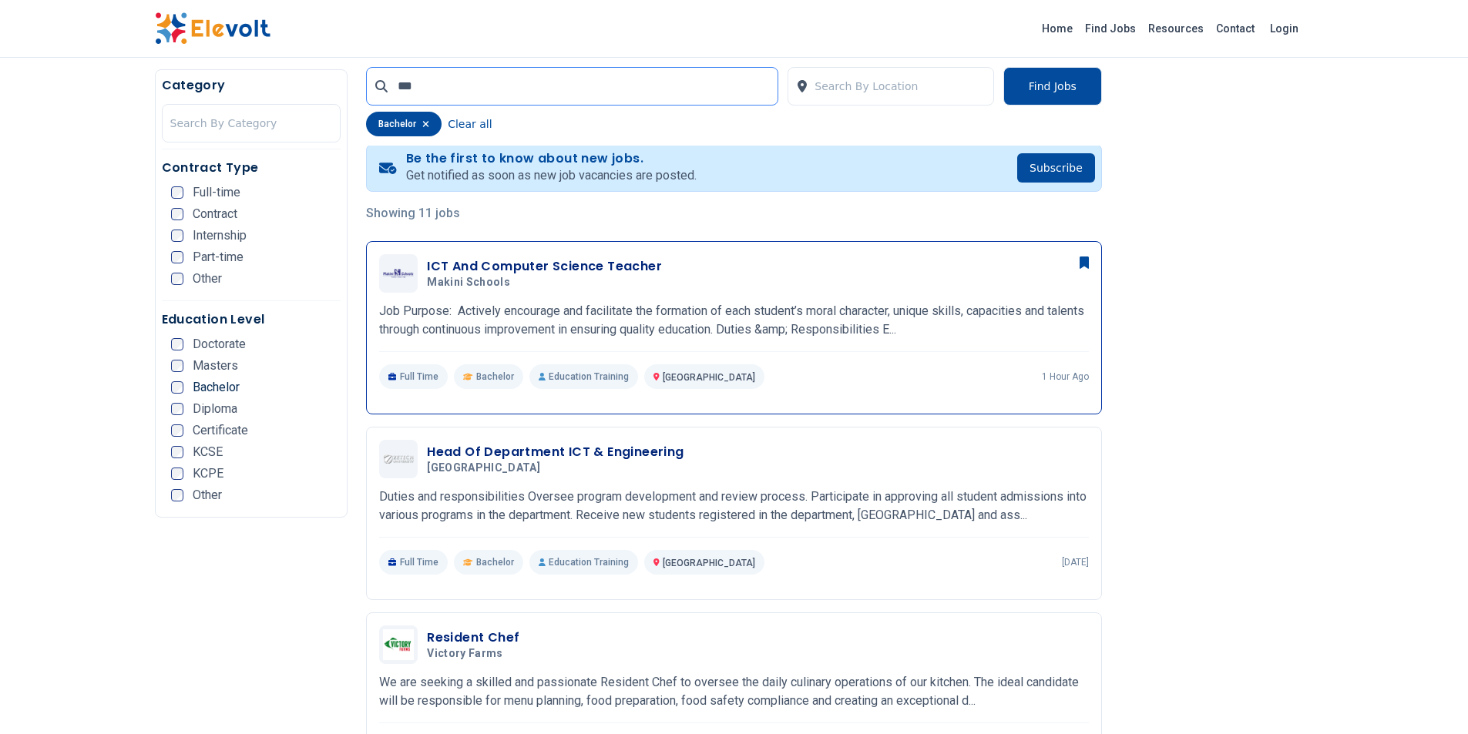
type input "***"
click at [587, 446] on h3 "Head Of Department ICT & Engineering" at bounding box center [555, 452] width 257 height 18
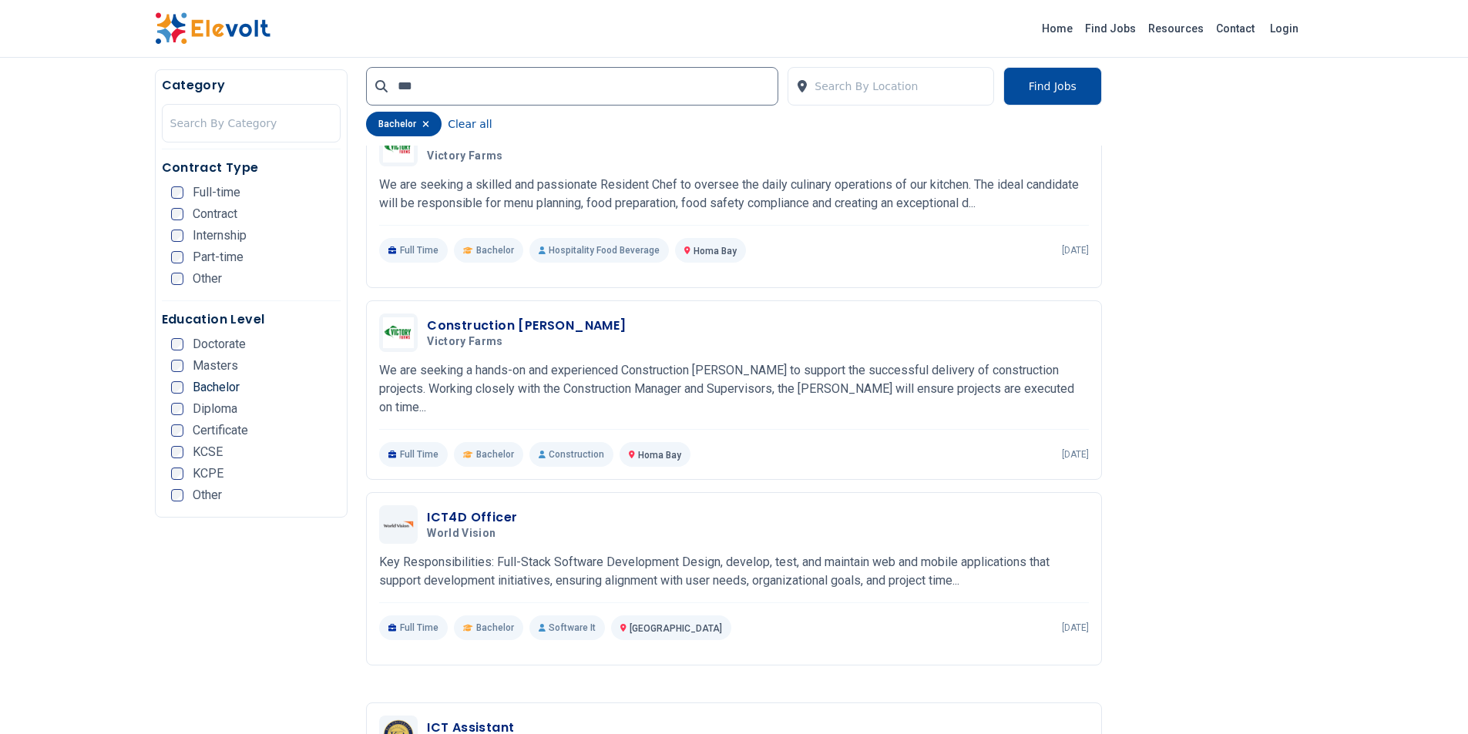
scroll to position [848, 0]
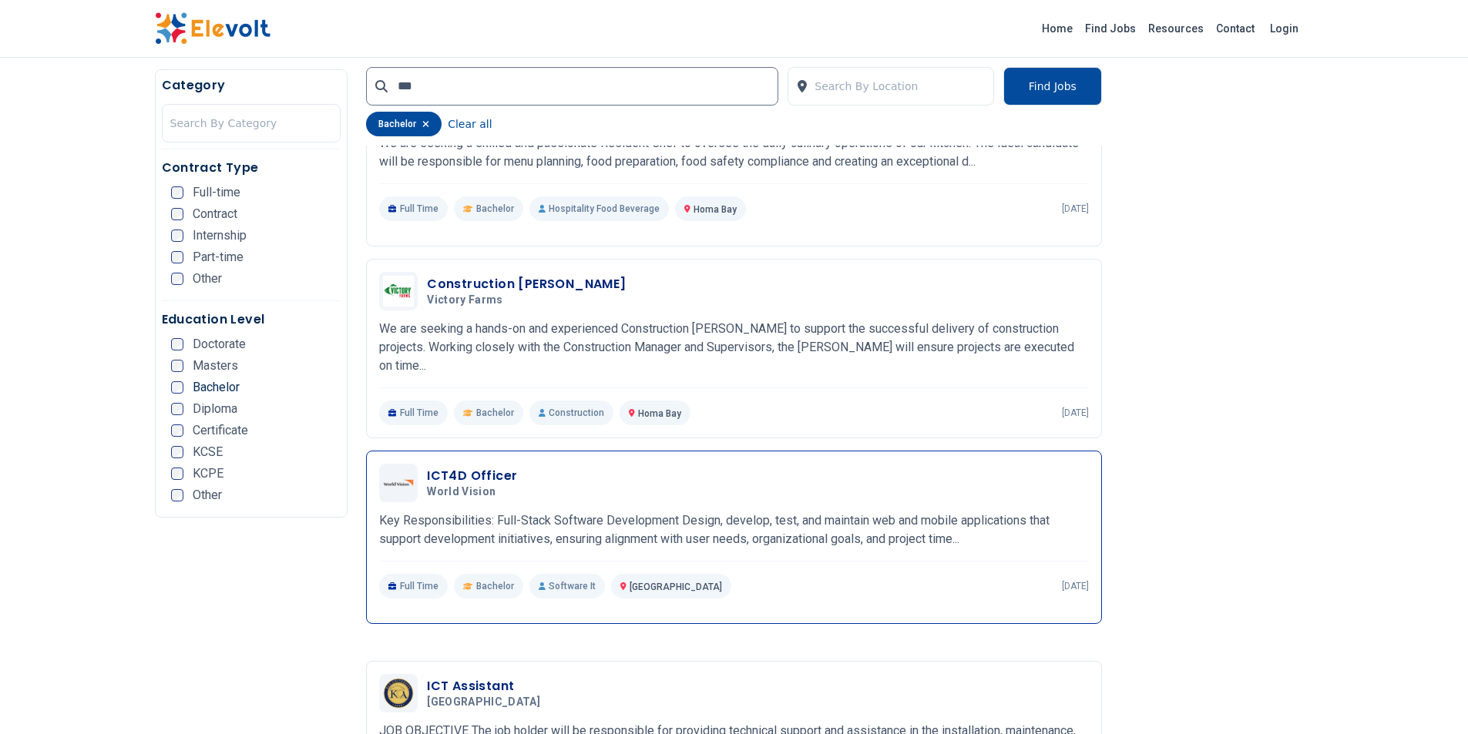
click at [667, 512] on p "Key Responsibilities: Full-Stack Software Development Design, develop, test, an…" at bounding box center [734, 530] width 710 height 37
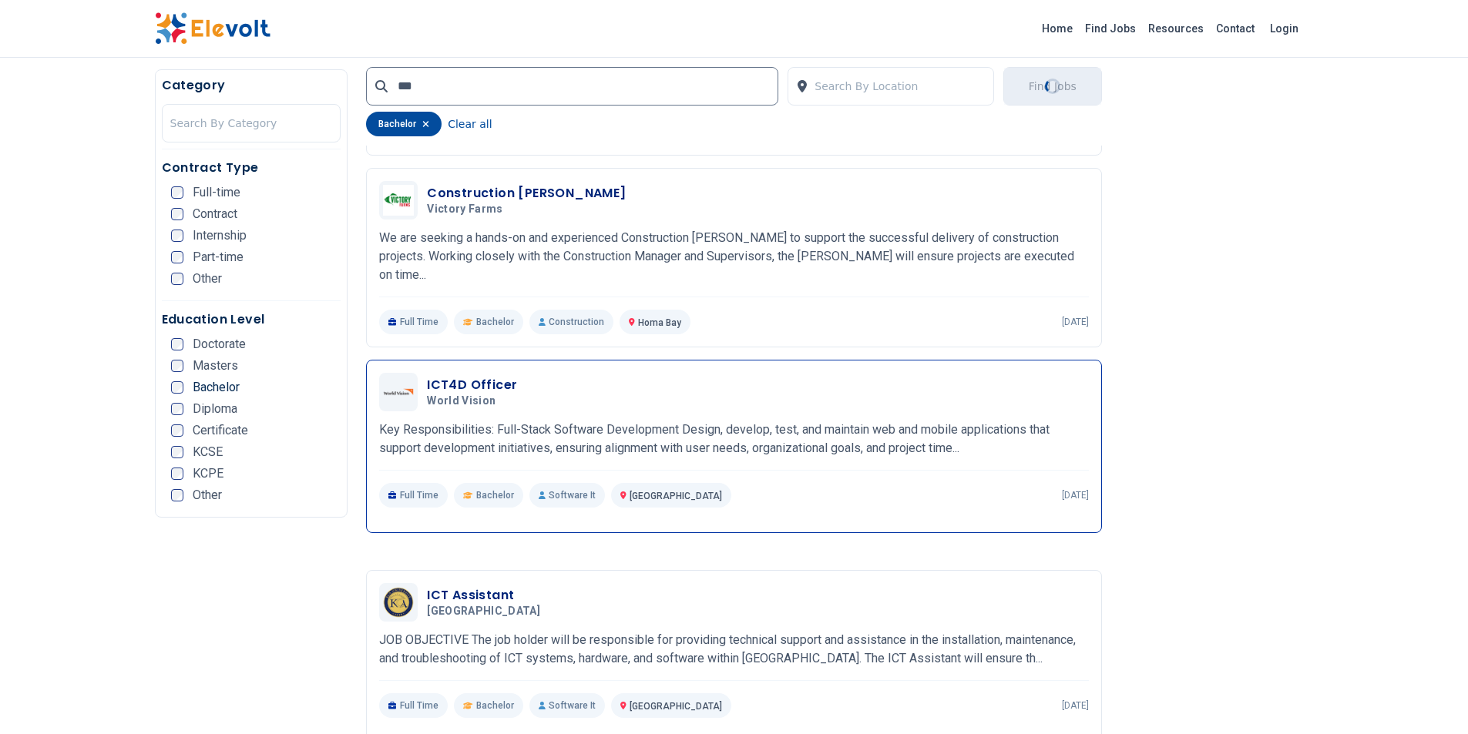
scroll to position [1079, 0]
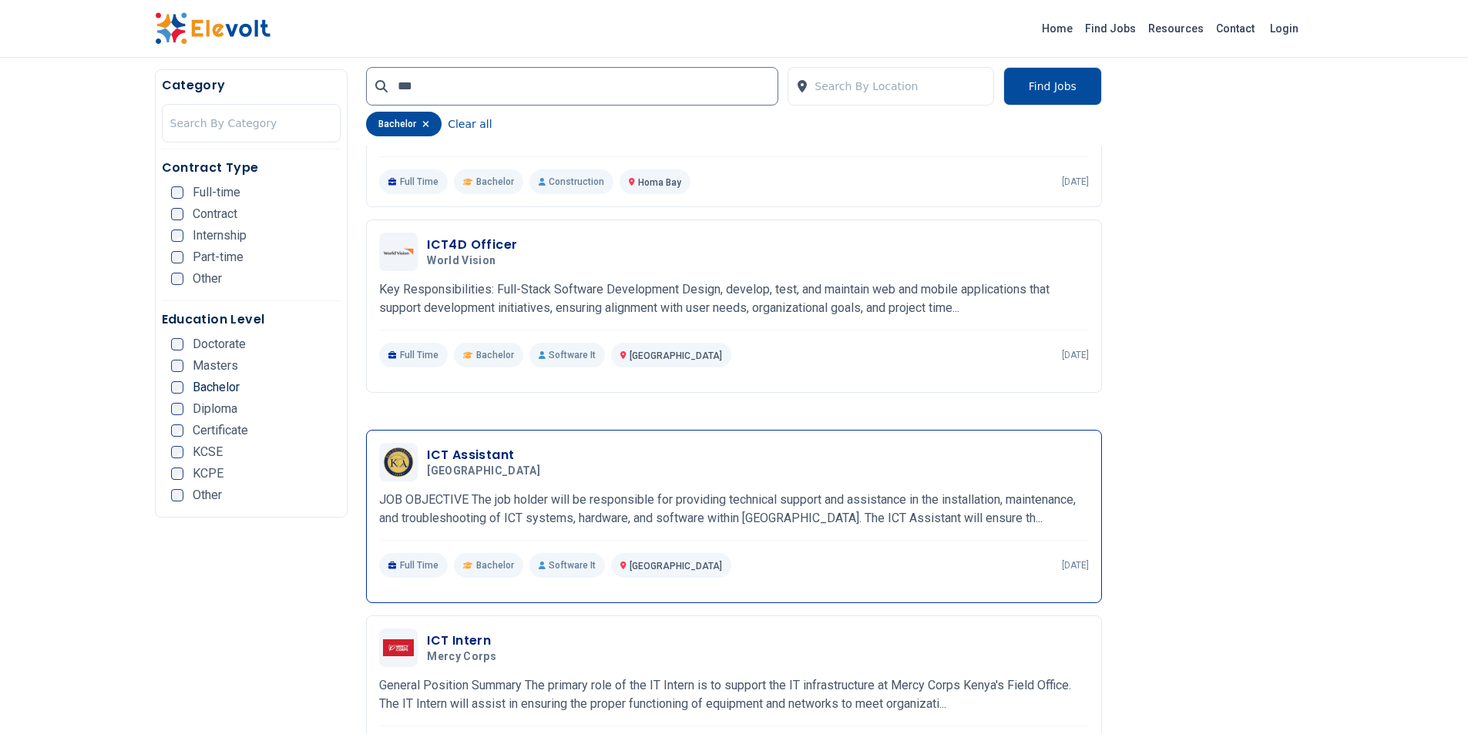
click at [454, 446] on h3 "ICT Assistant" at bounding box center [486, 455] width 119 height 18
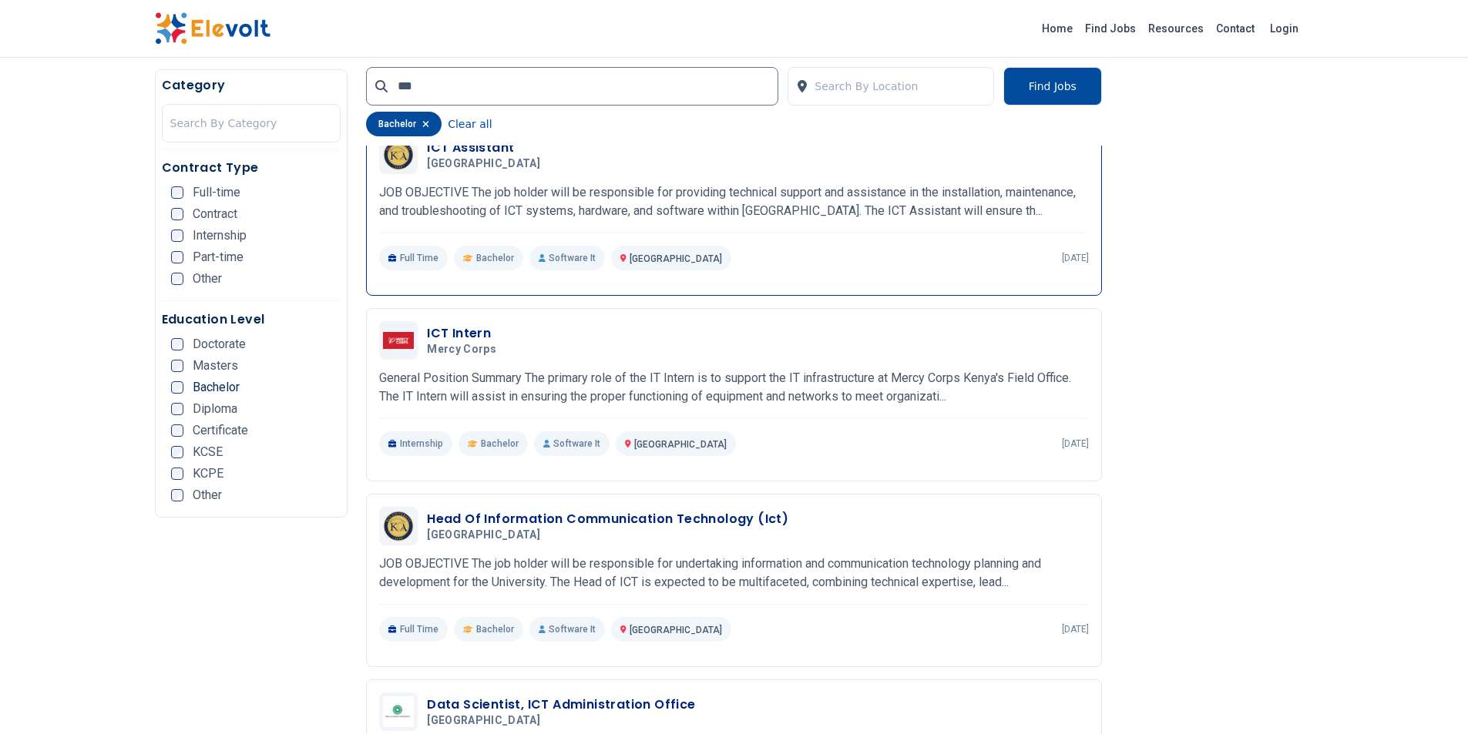
scroll to position [1387, 0]
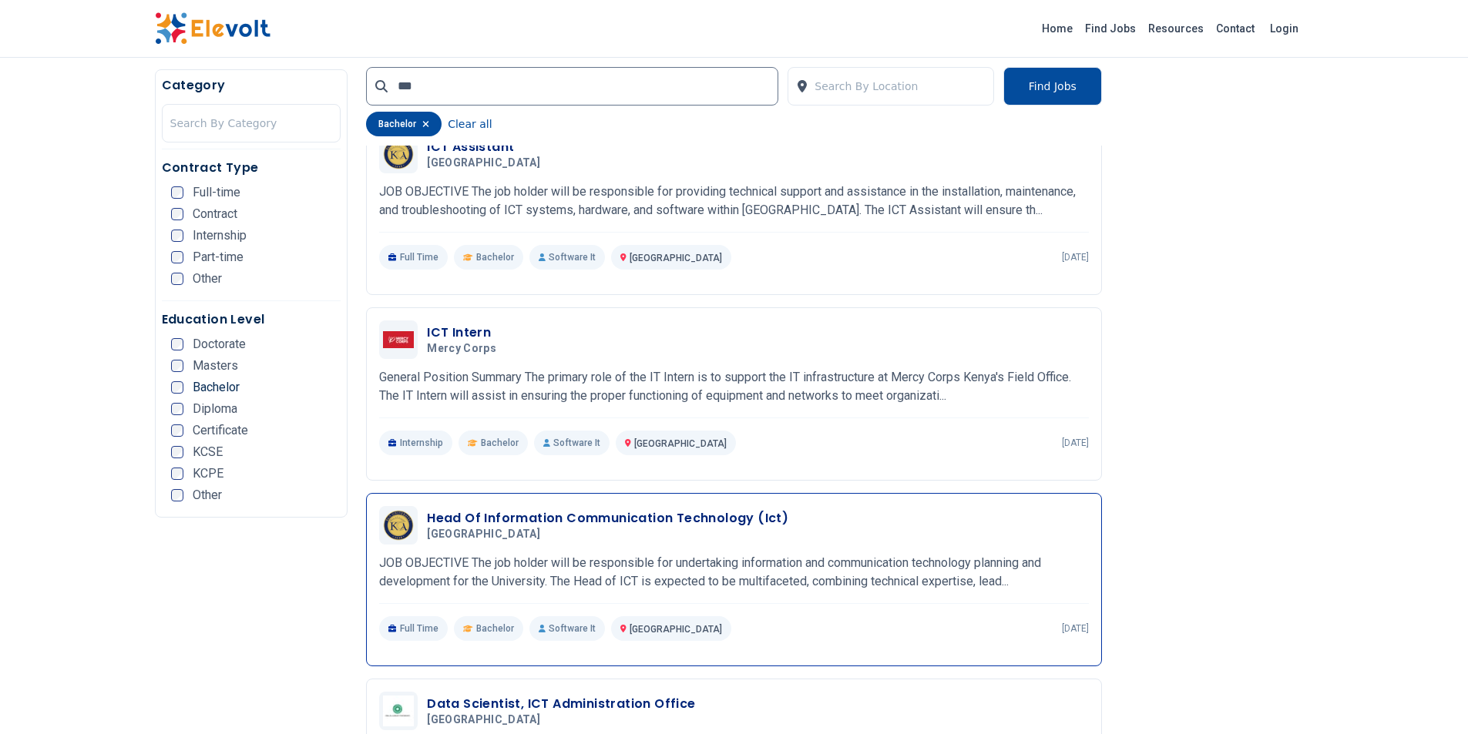
click at [551, 529] on h5 "[GEOGRAPHIC_DATA]" at bounding box center [604, 535] width 355 height 14
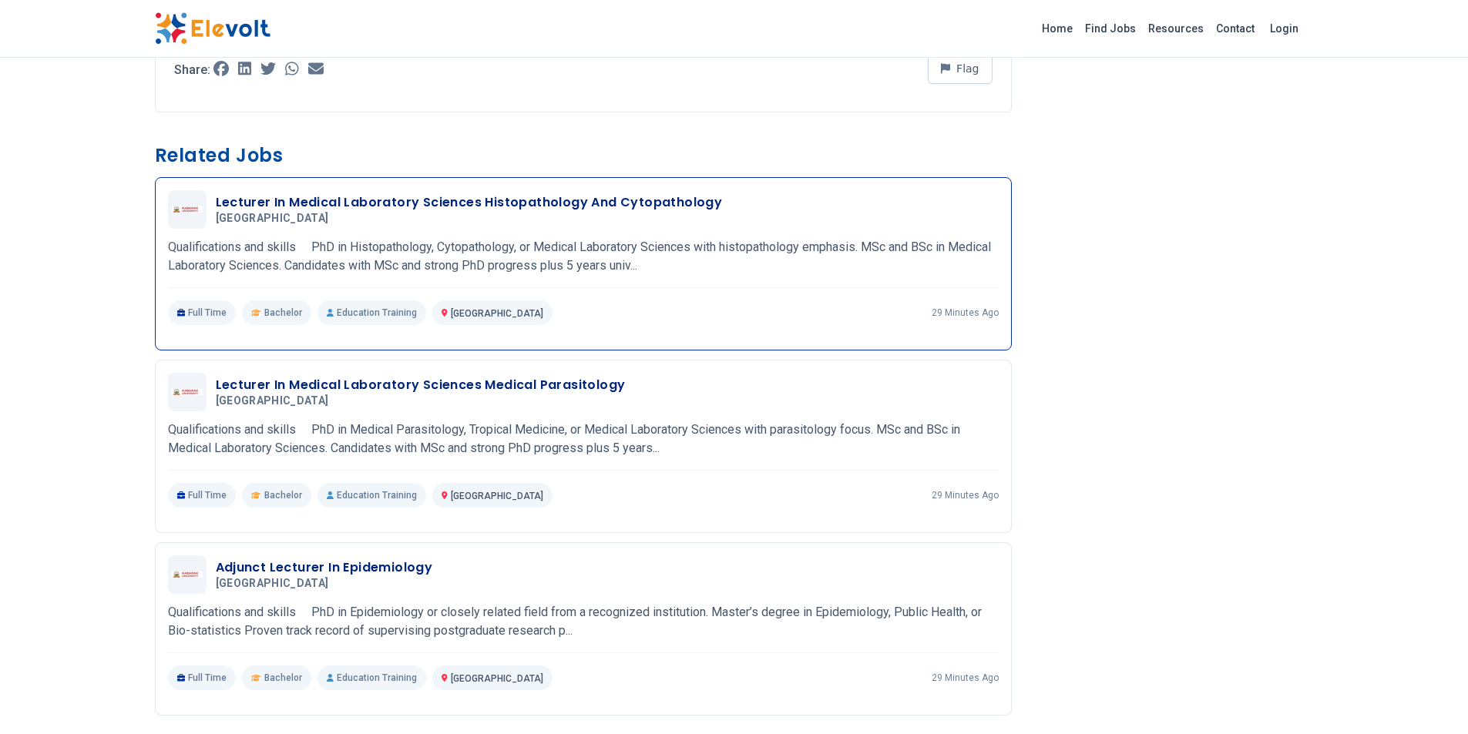
scroll to position [848, 0]
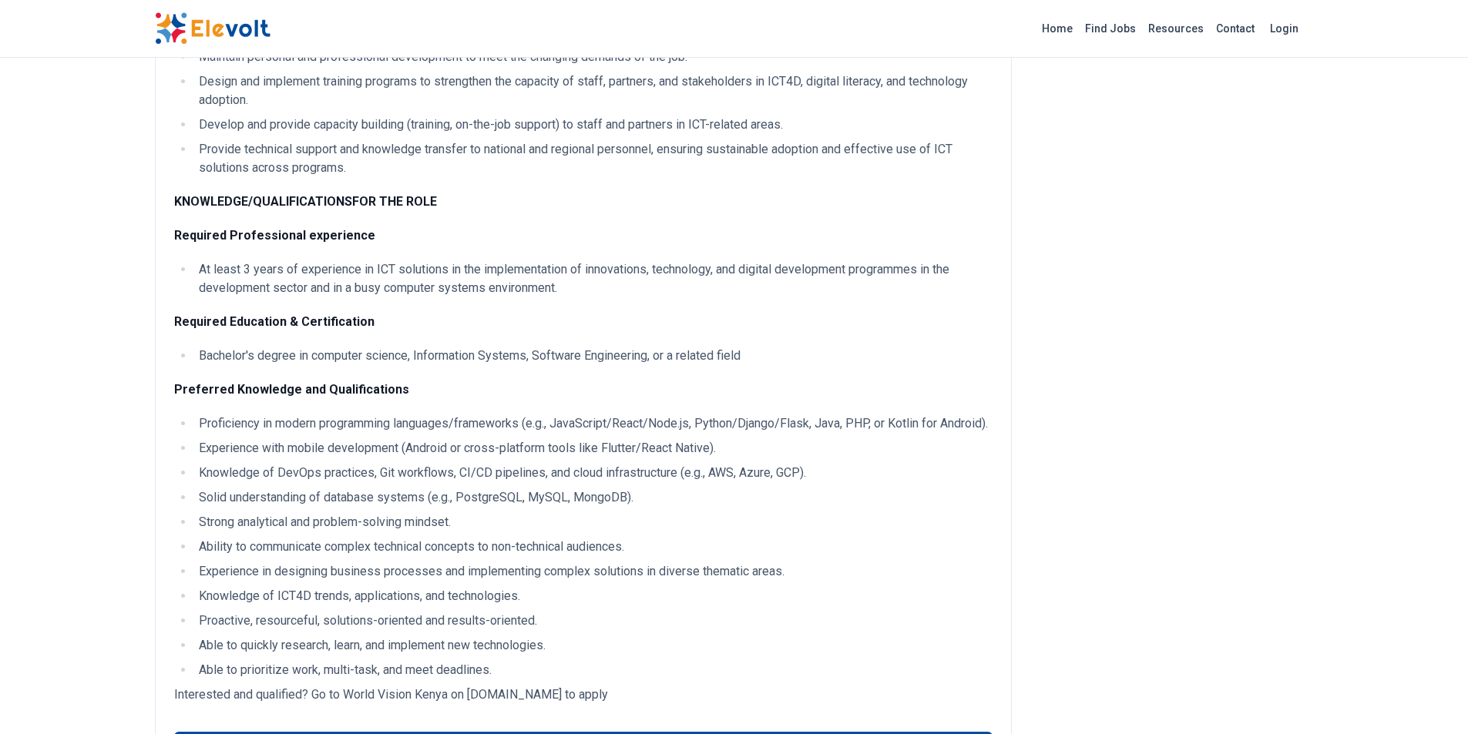
scroll to position [1002, 0]
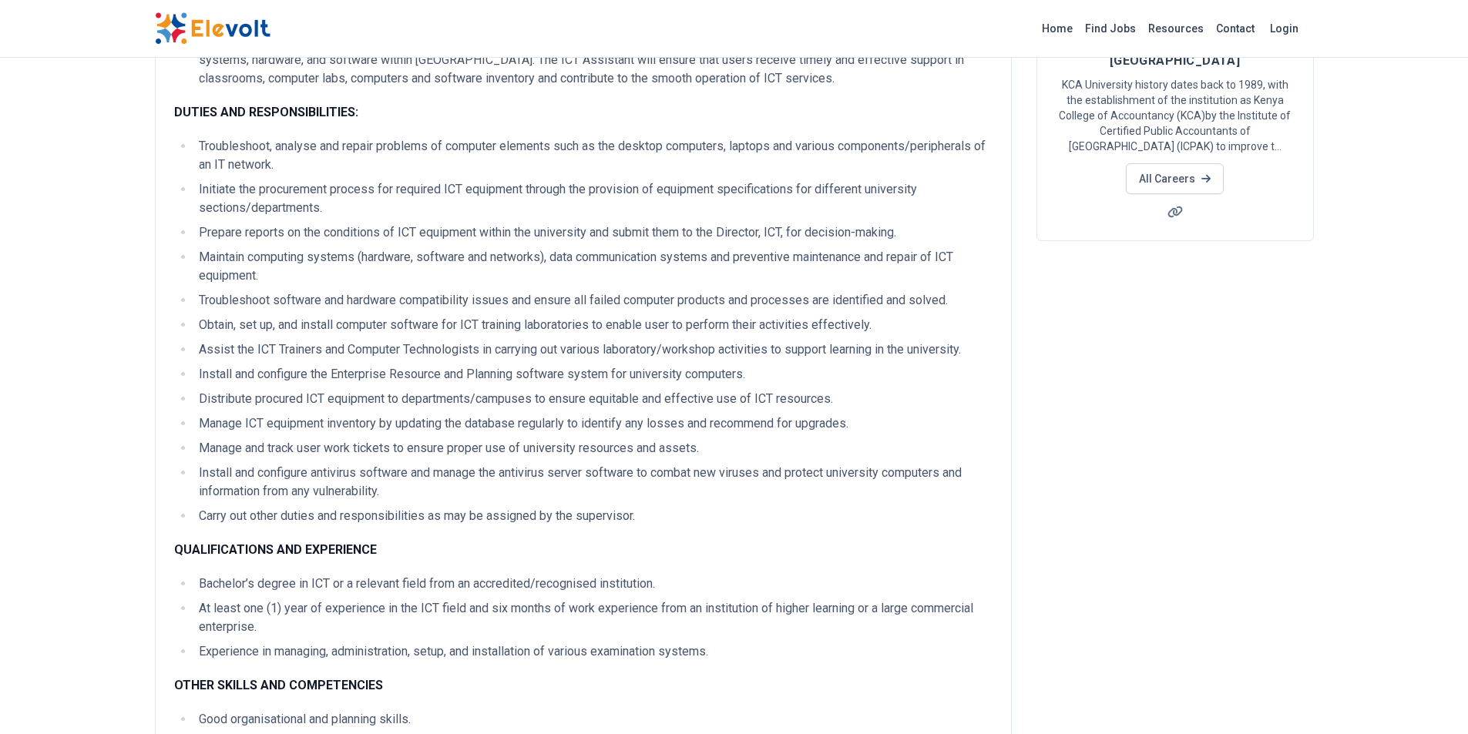
scroll to position [308, 0]
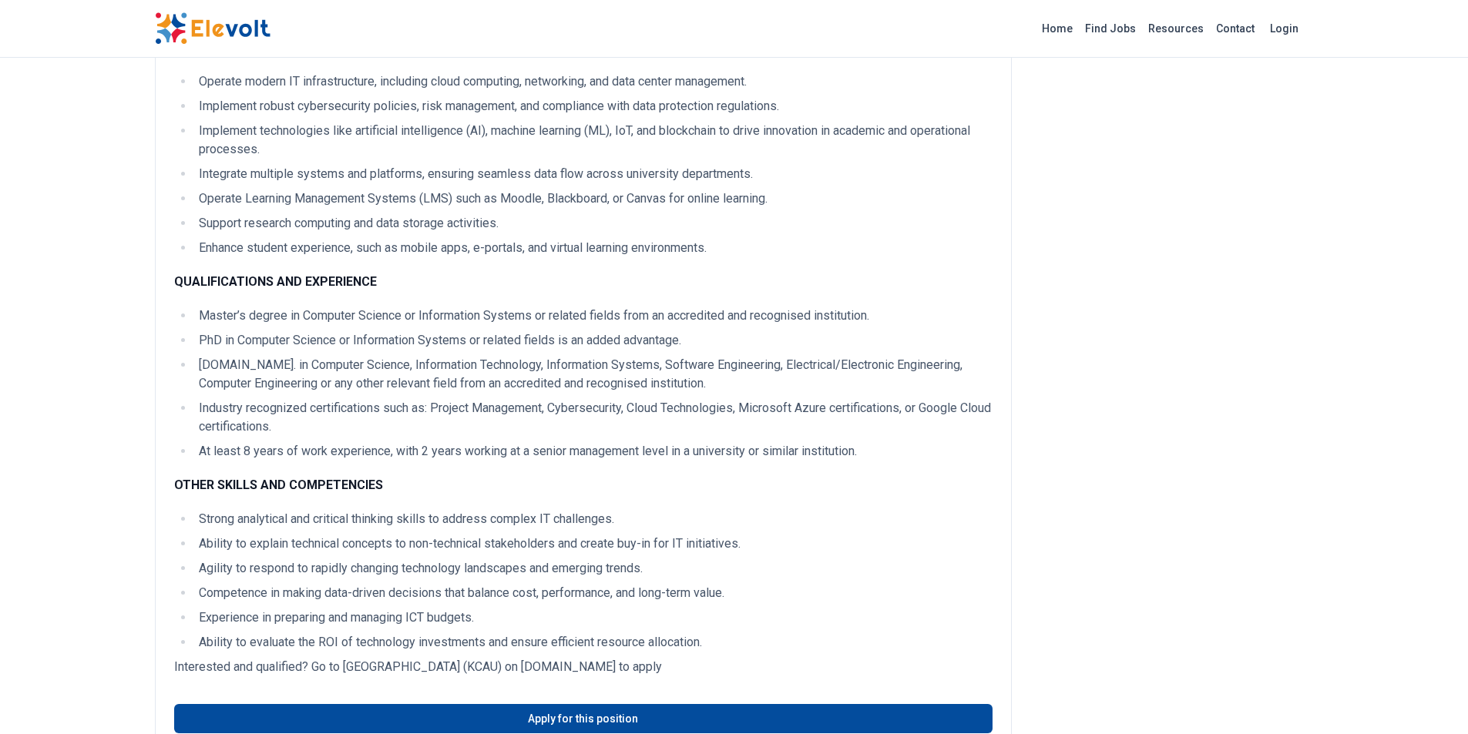
scroll to position [462, 0]
